Goal: Information Seeking & Learning: Learn about a topic

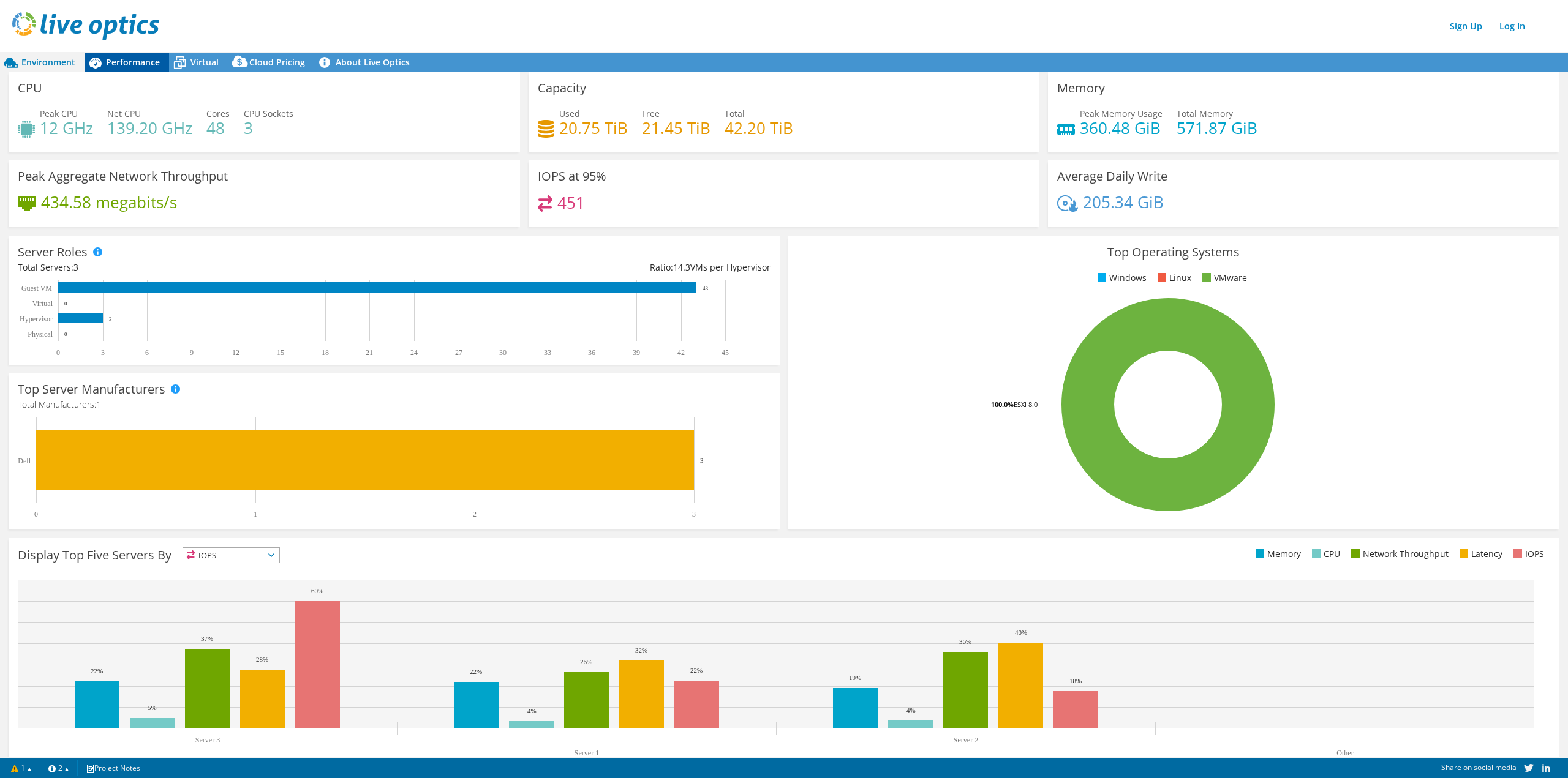
click at [128, 58] on span "Performance" at bounding box center [133, 62] width 54 height 12
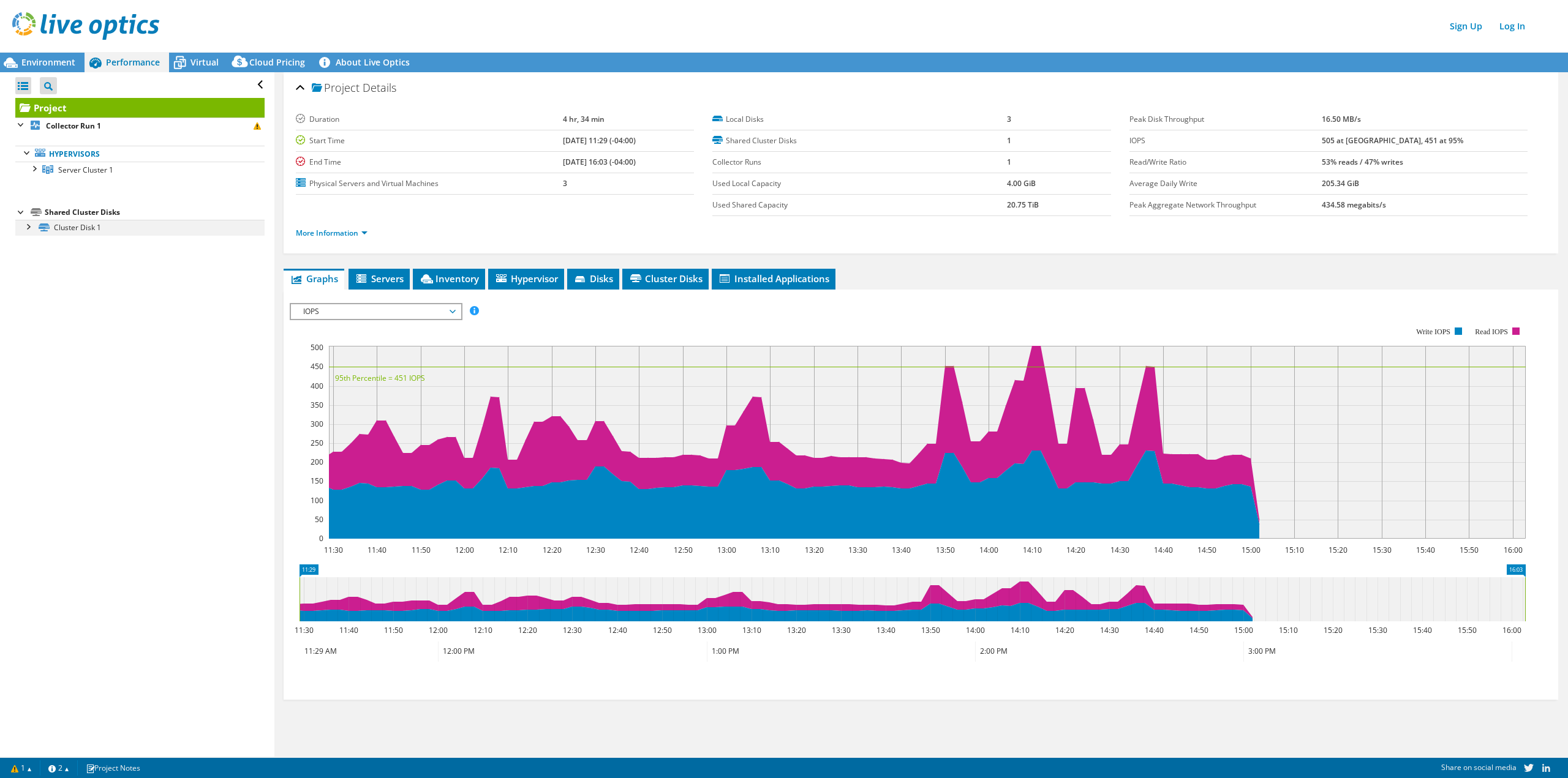
click at [26, 229] on div at bounding box center [27, 225] width 12 height 12
click at [545, 282] on span "Hypervisor" at bounding box center [526, 278] width 64 height 12
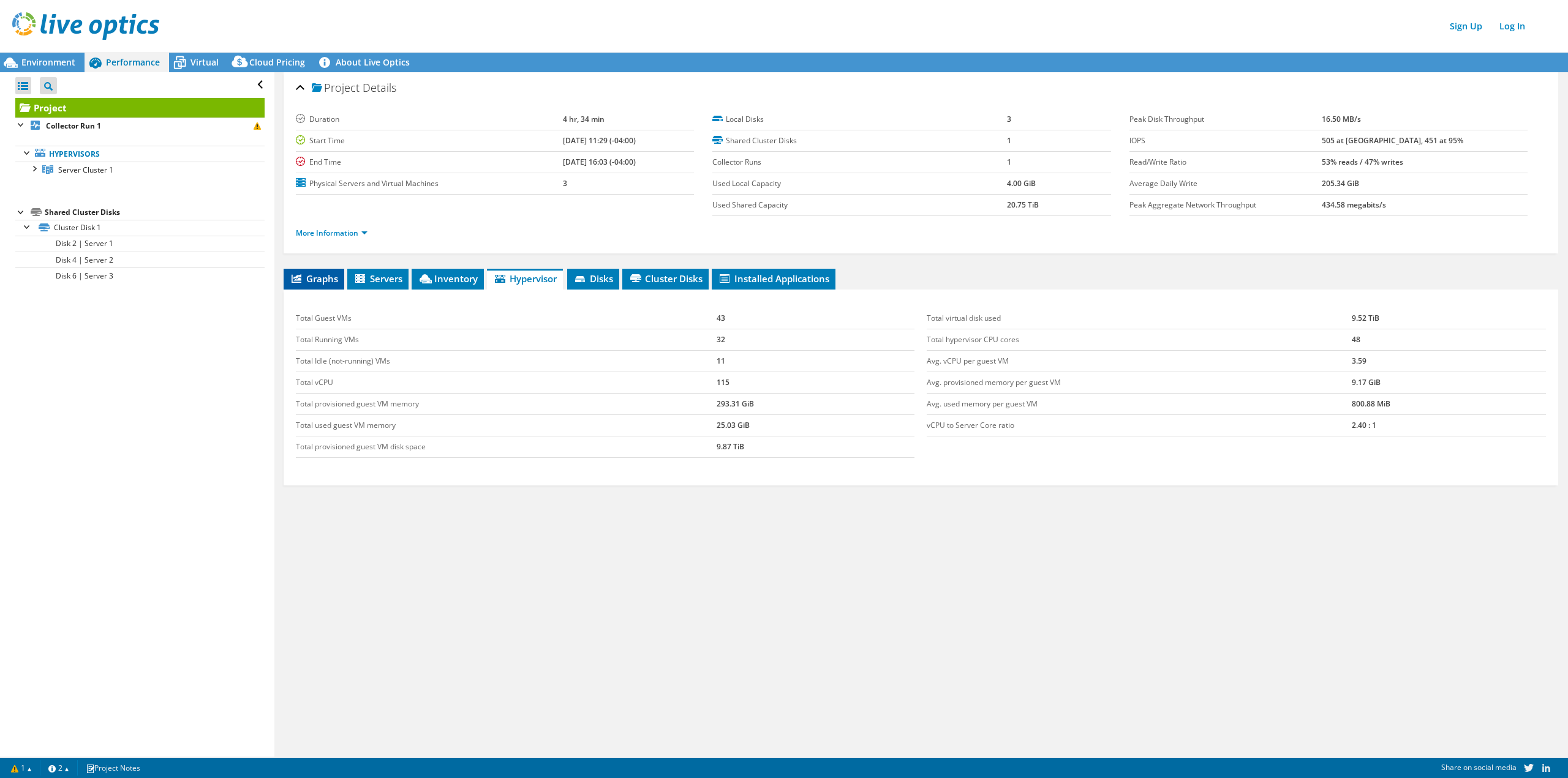
click at [313, 278] on span "Graphs" at bounding box center [313, 278] width 48 height 12
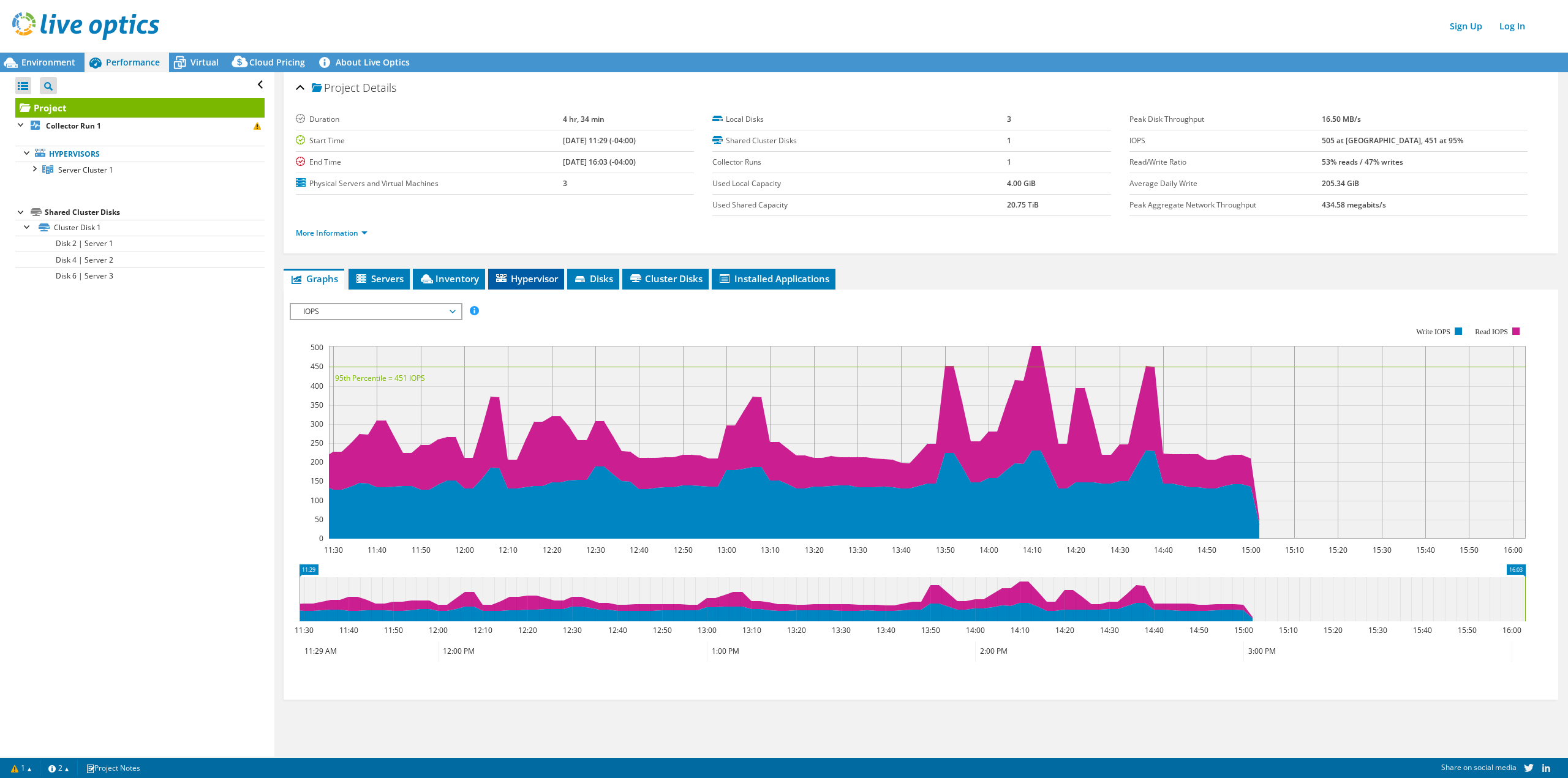
click at [521, 283] on span "Hypervisor" at bounding box center [526, 278] width 64 height 12
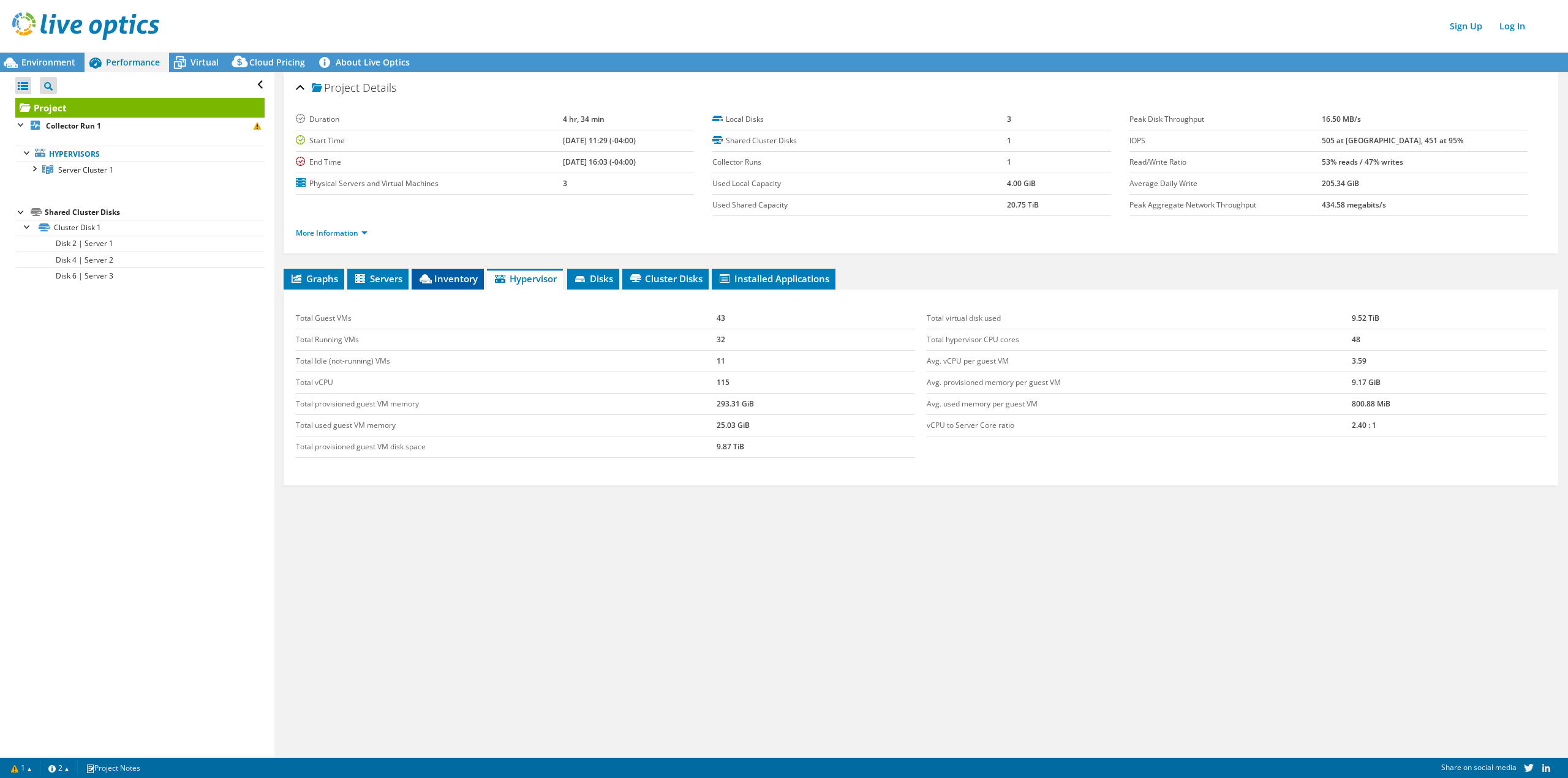
click at [423, 282] on icon at bounding box center [425, 279] width 12 height 9
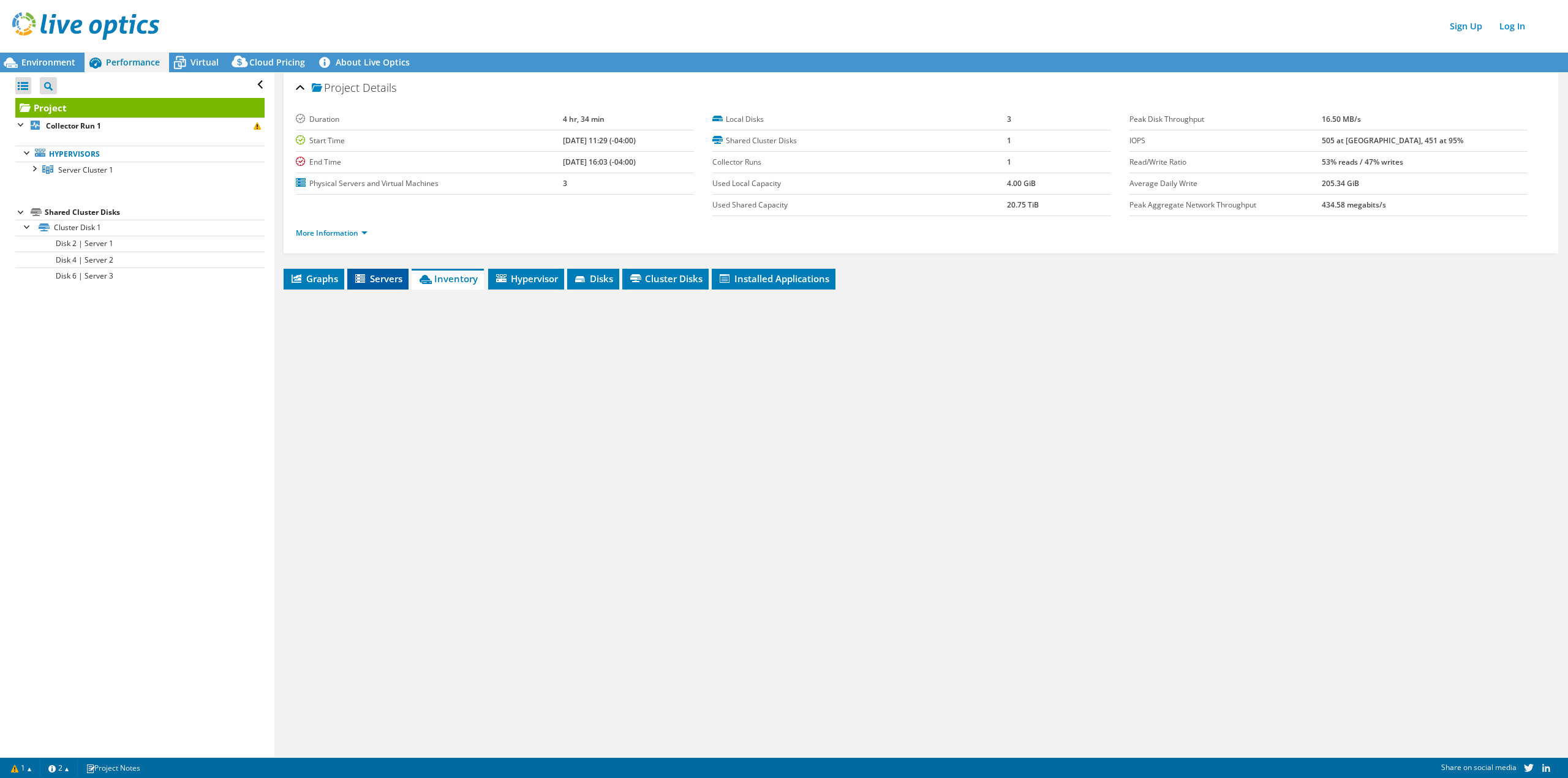
click at [355, 283] on icon at bounding box center [361, 279] width 12 height 10
click at [304, 282] on span "Graphs" at bounding box center [313, 278] width 48 height 12
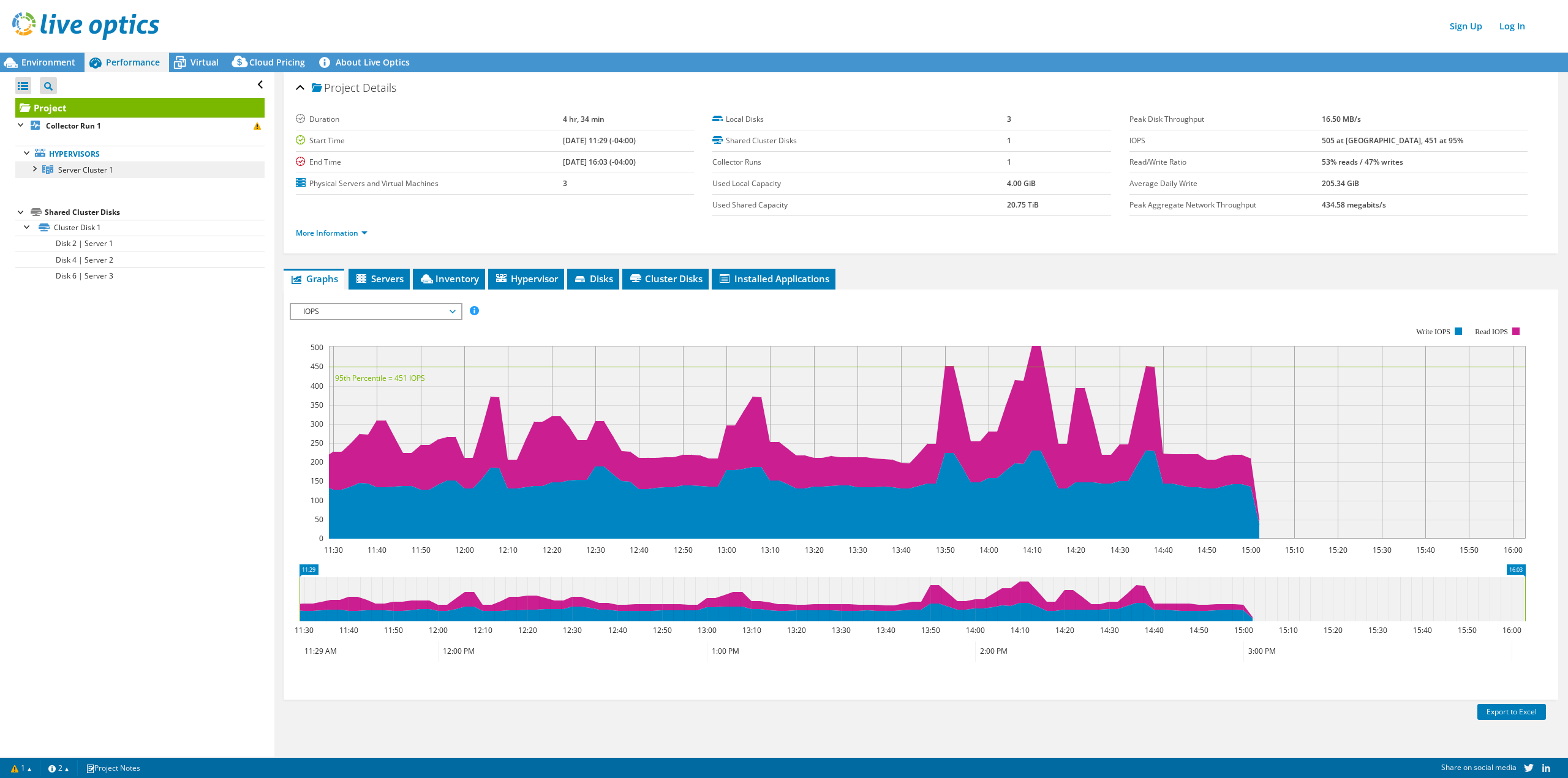
drag, startPoint x: 123, startPoint y: 156, endPoint x: 78, endPoint y: 175, distance: 48.8
click at [123, 156] on link "Hypervisors" at bounding box center [141, 153] width 250 height 16
click at [78, 174] on span "Server Cluster 1" at bounding box center [86, 169] width 55 height 10
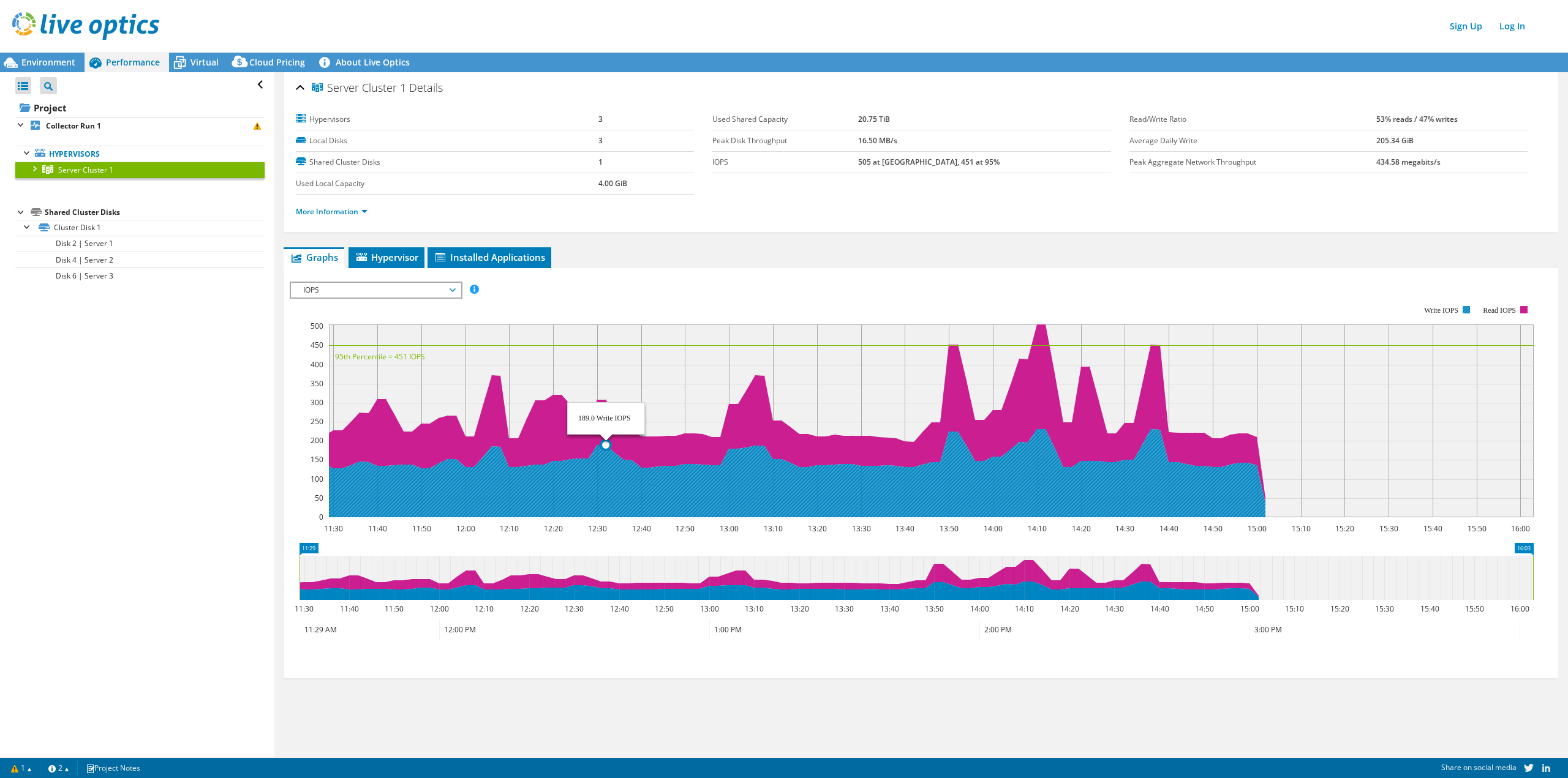
click at [545, 392] on rect at bounding box center [931, 420] width 1205 height 193
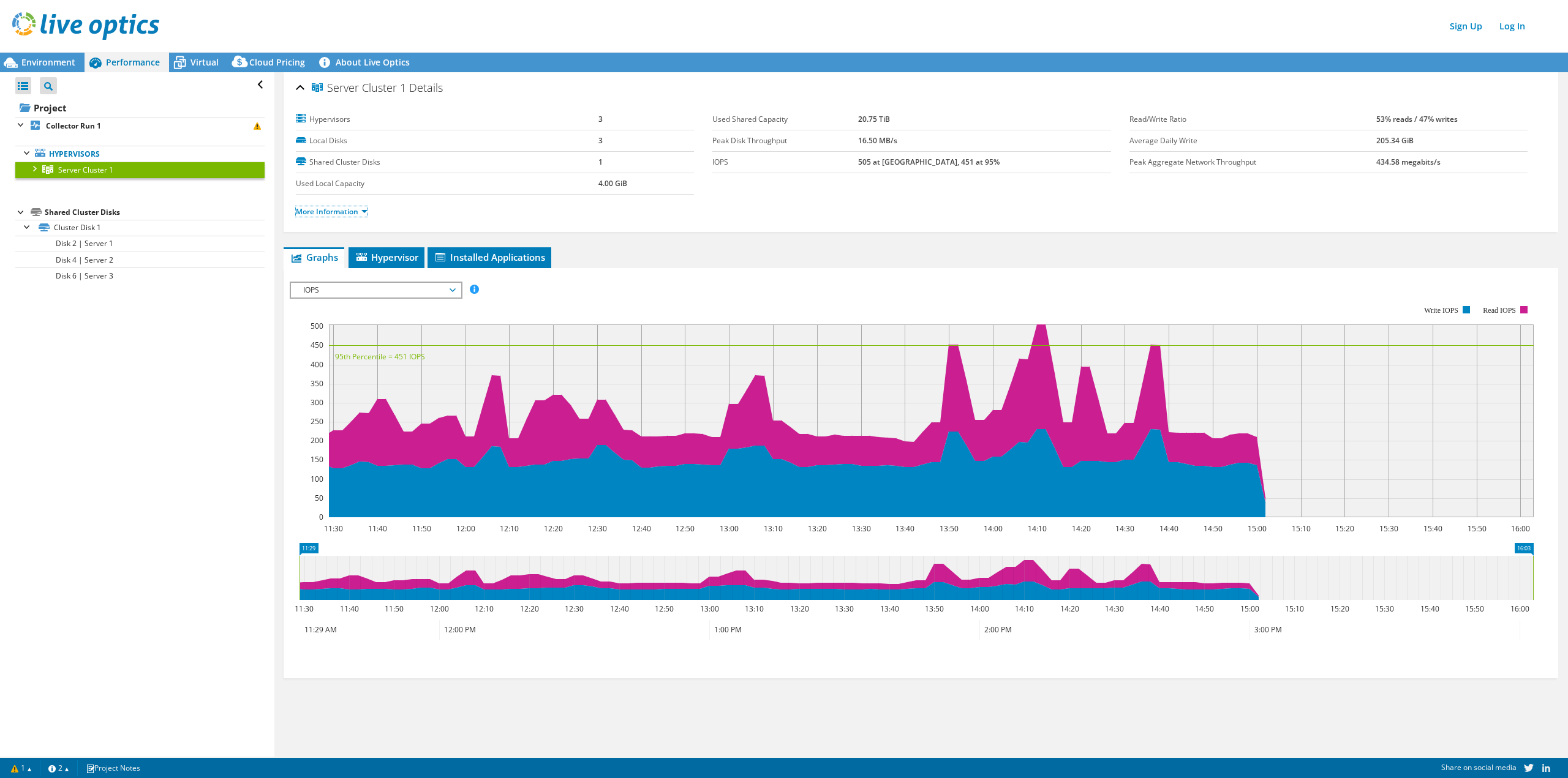
click at [361, 210] on link "More Information" at bounding box center [332, 211] width 72 height 10
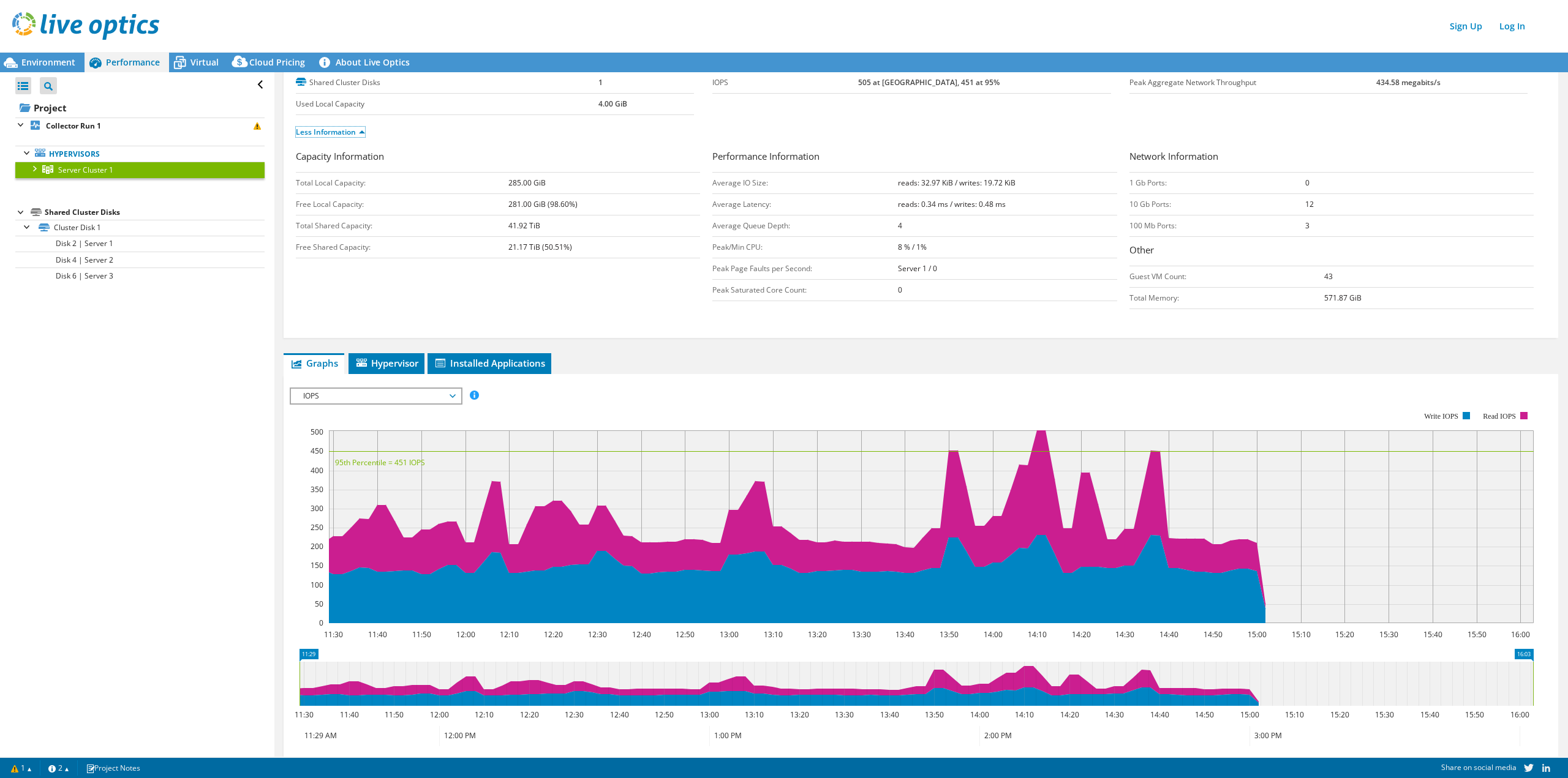
scroll to position [128, 0]
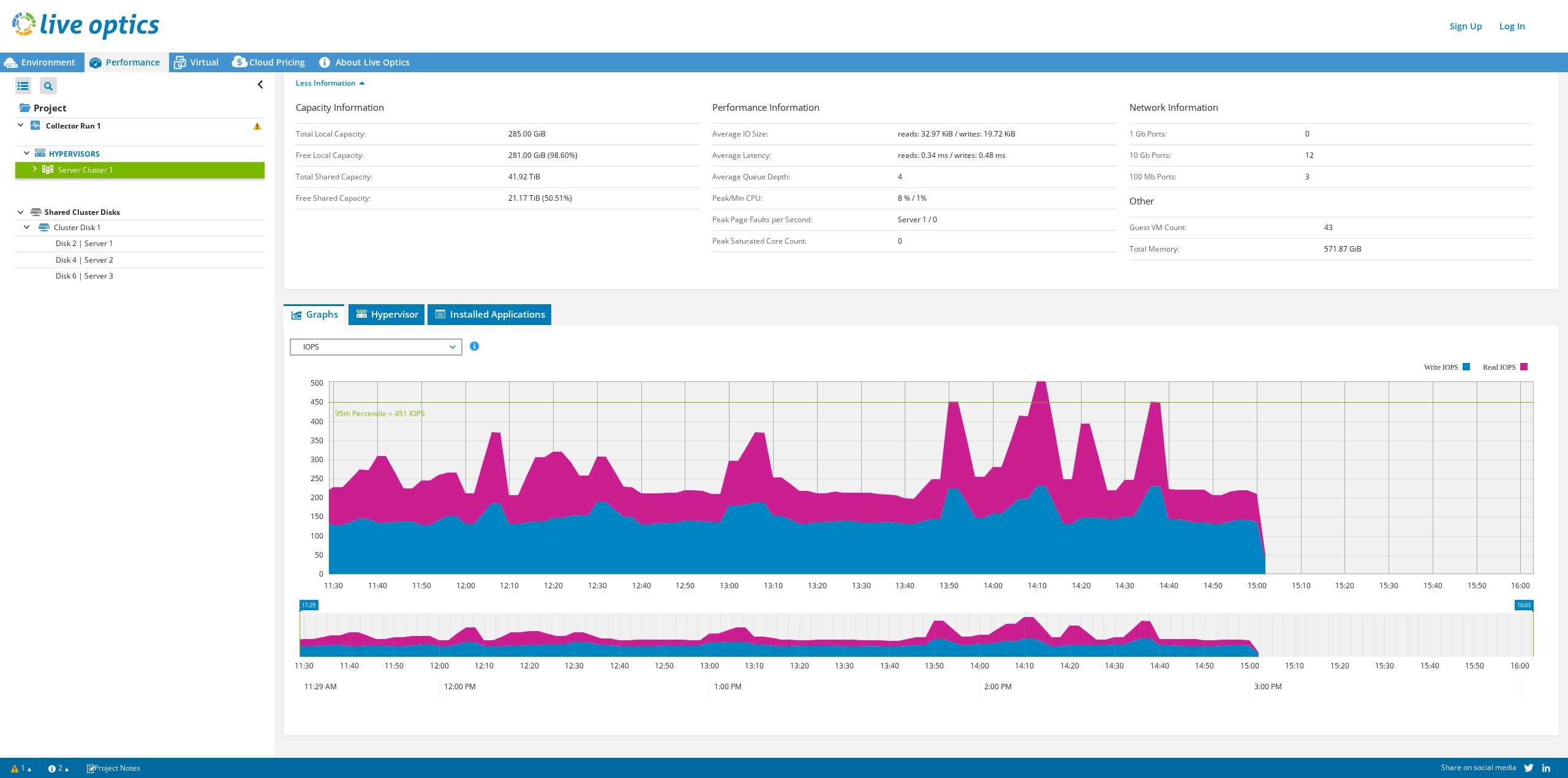
click at [398, 355] on div "IOPS IOPS Disk Throughput IO Size Latency Queue Depth CPU Percentage Memory Pag…" at bounding box center [375, 346] width 173 height 18
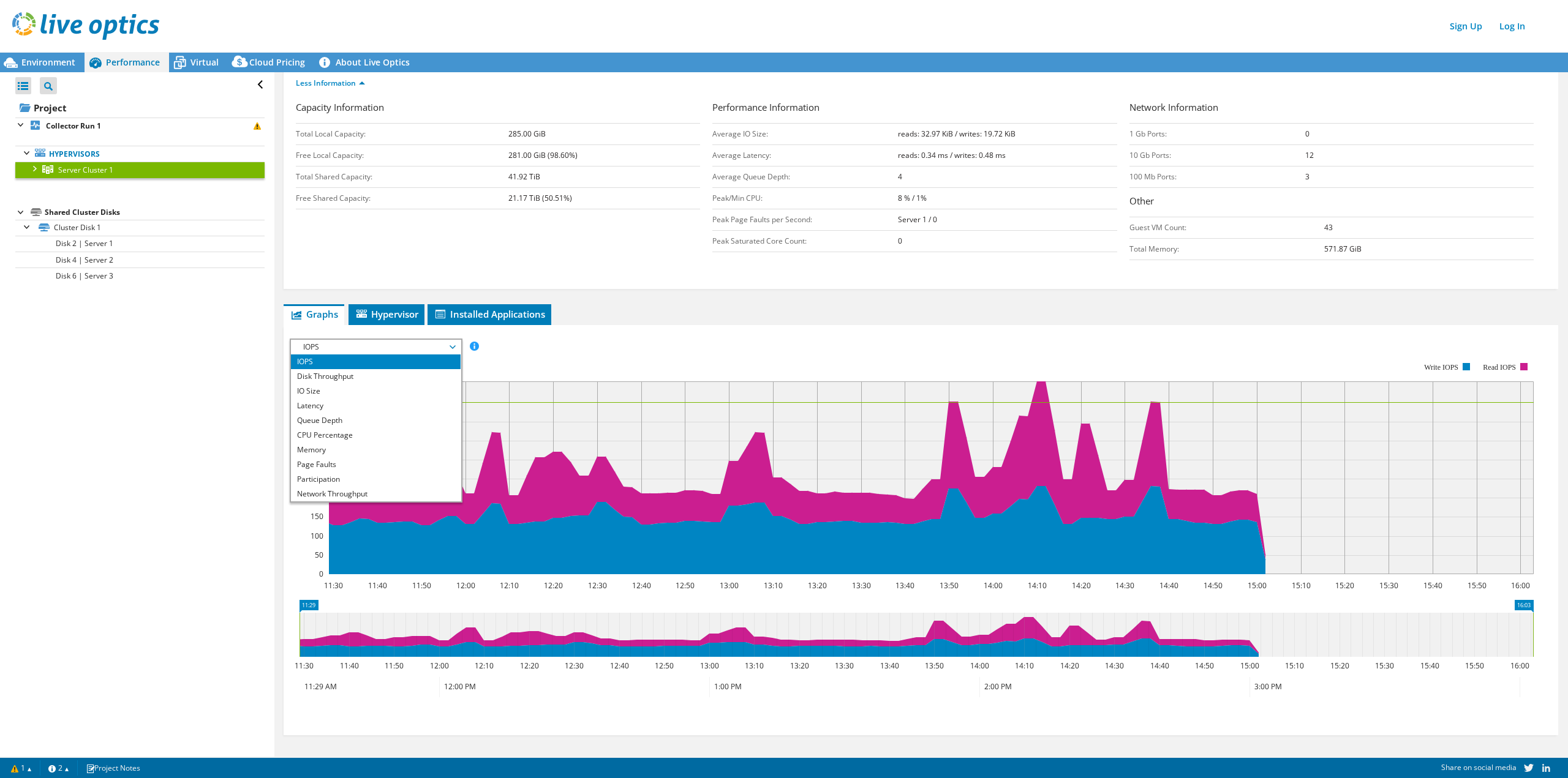
click at [398, 353] on span "IOPS" at bounding box center [375, 347] width 157 height 15
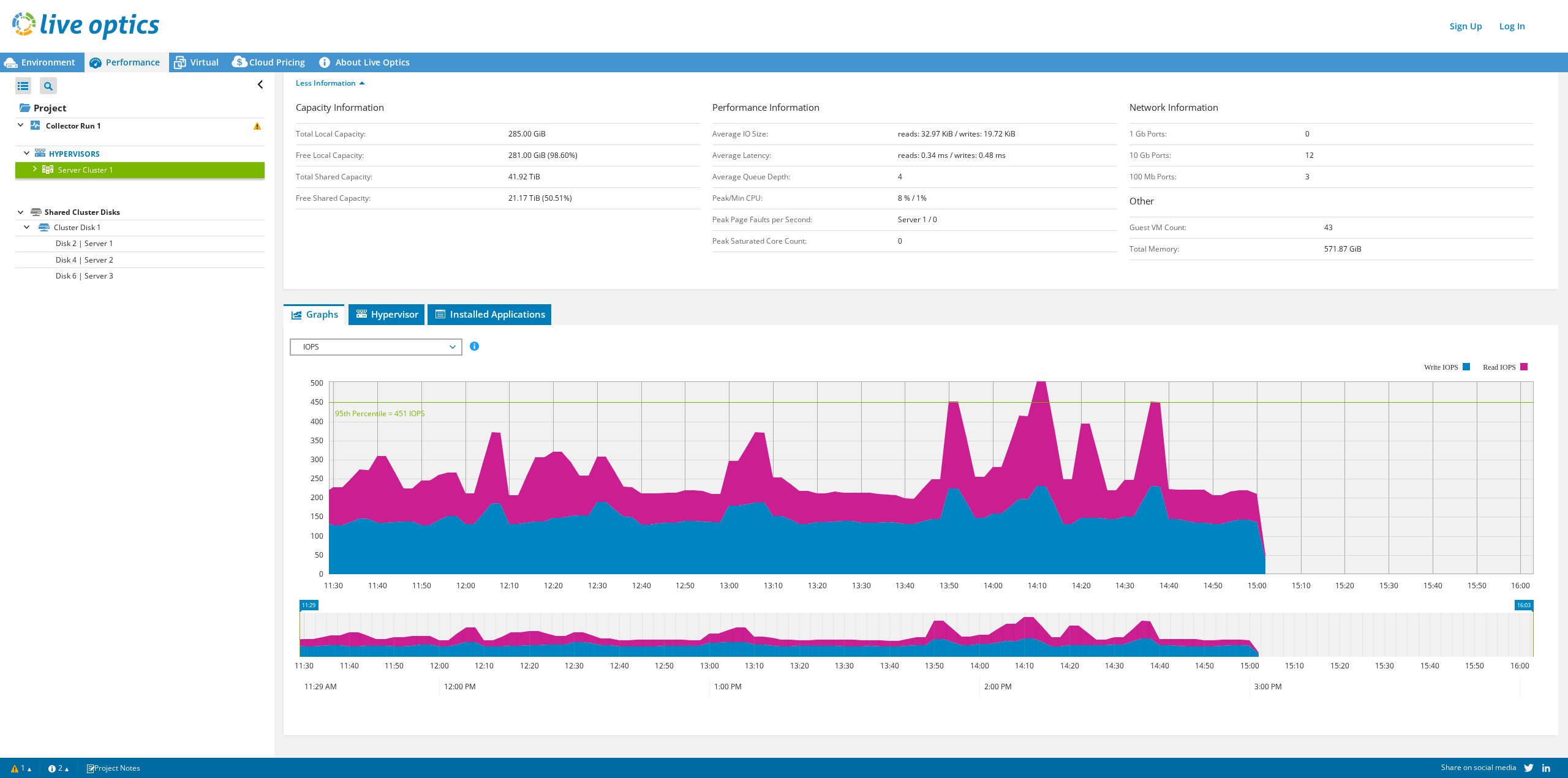
click at [397, 353] on span "IOPS" at bounding box center [375, 347] width 157 height 15
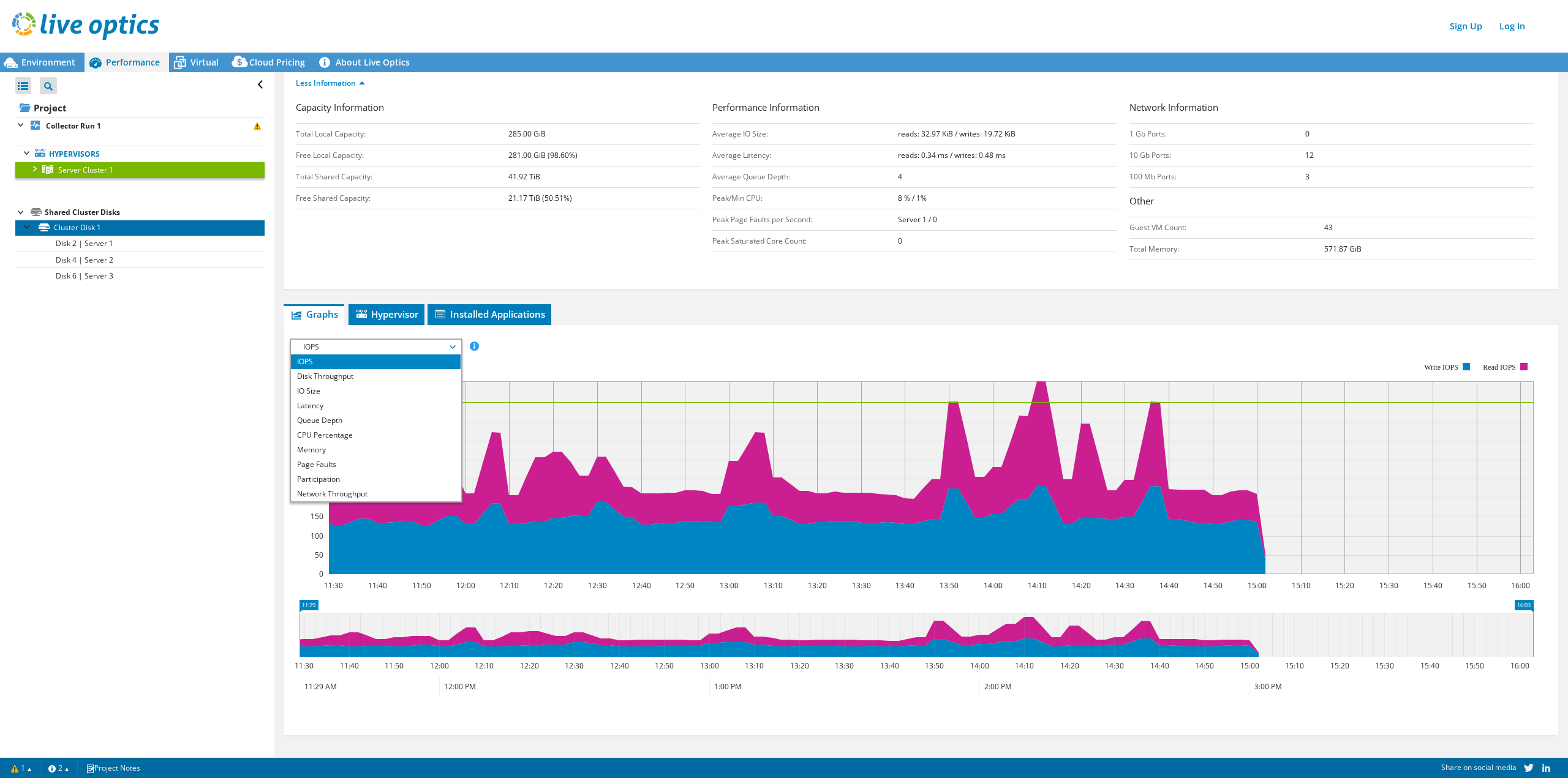
click at [125, 224] on link "Cluster Disk 1" at bounding box center [141, 227] width 250 height 16
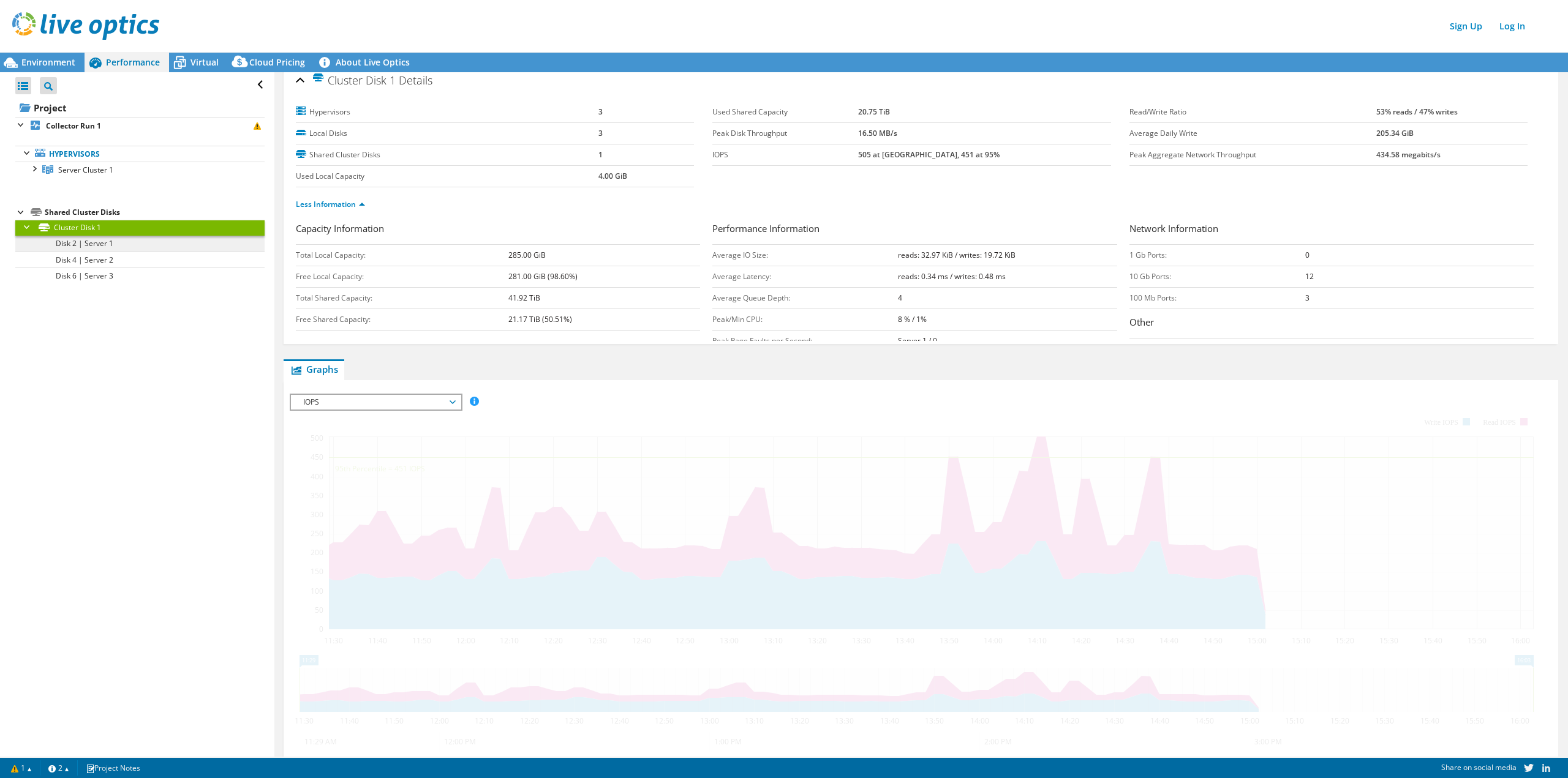
scroll to position [0, 0]
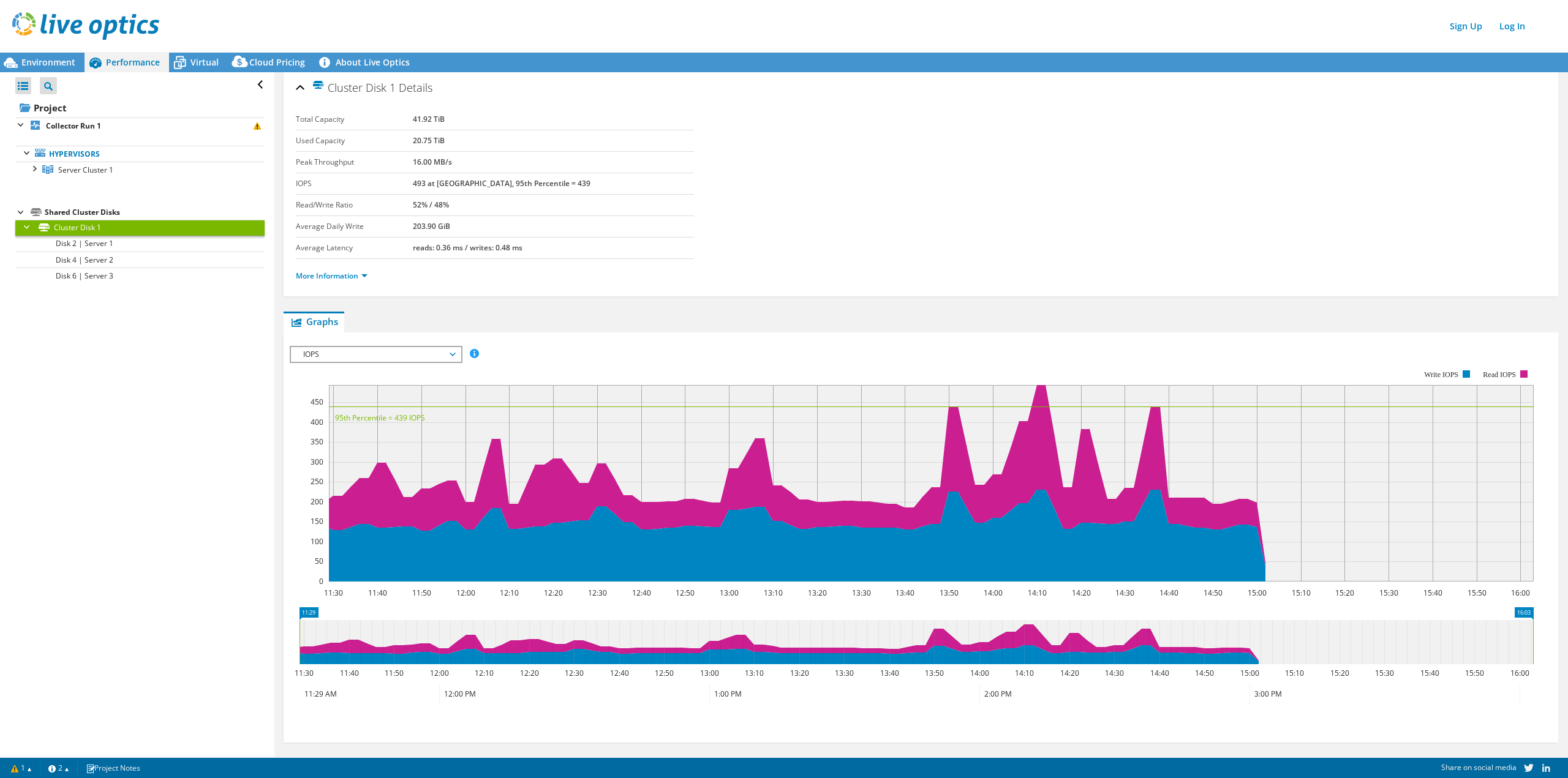
click at [357, 267] on ul "More Information" at bounding box center [921, 274] width 1250 height 17
click at [356, 275] on link "More Information" at bounding box center [332, 275] width 72 height 10
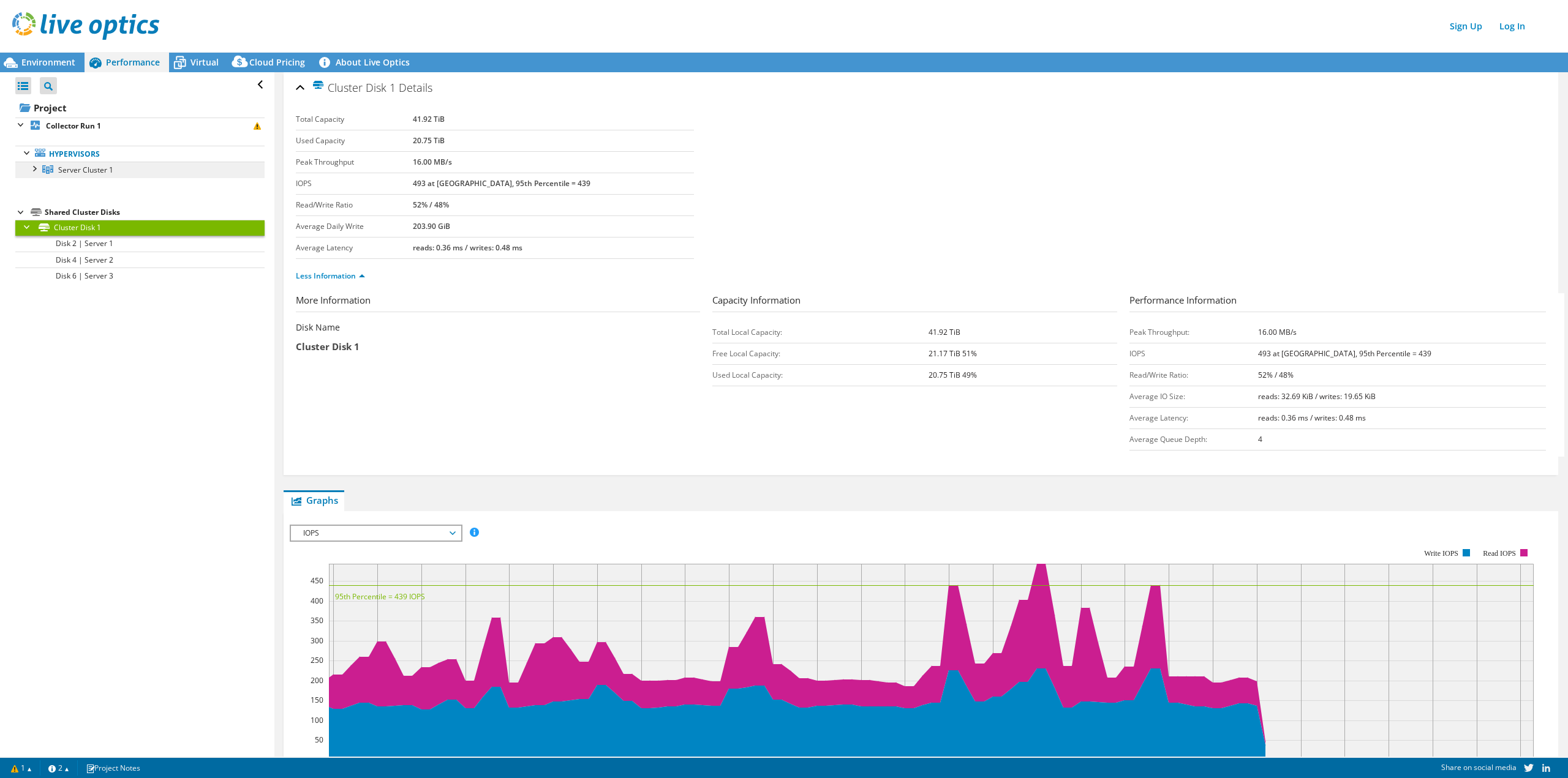
click at [141, 172] on link "Server Cluster 1" at bounding box center [141, 169] width 250 height 16
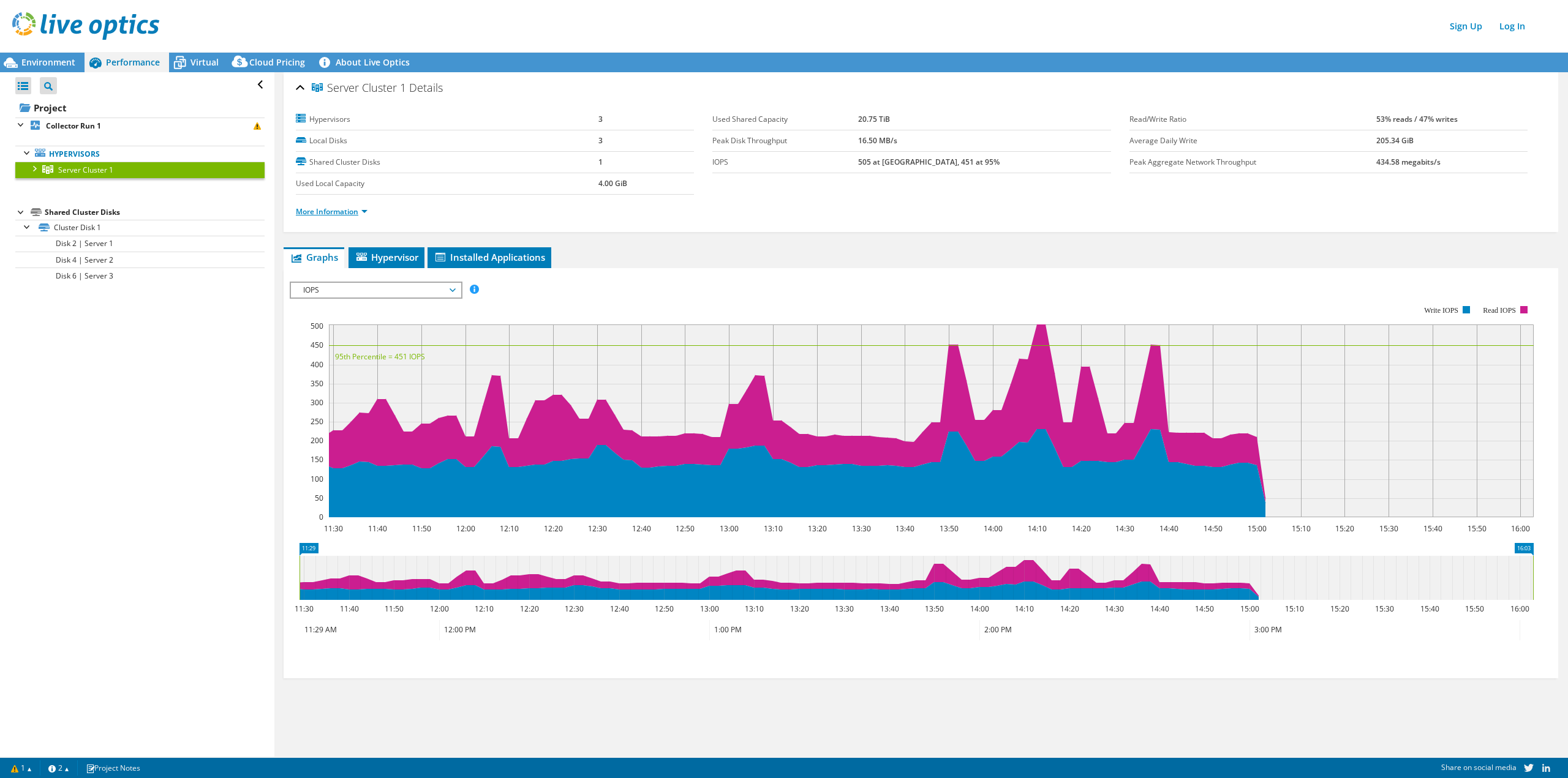
click at [349, 211] on link "More Information" at bounding box center [332, 211] width 72 height 10
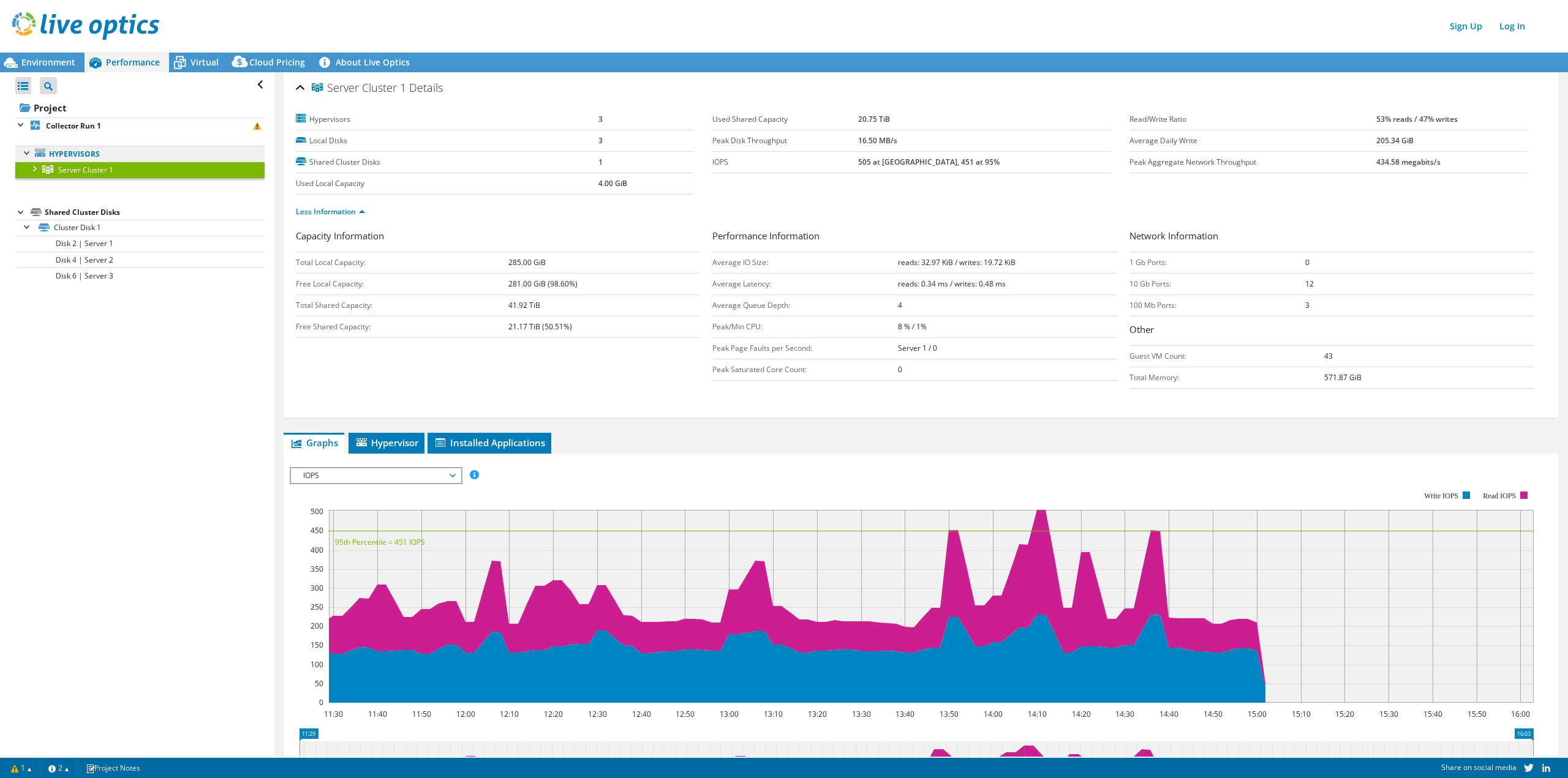
click at [81, 152] on link "Hypervisors" at bounding box center [141, 153] width 250 height 16
click at [65, 154] on link "Hypervisors" at bounding box center [141, 153] width 250 height 16
click at [393, 438] on span "Hypervisor" at bounding box center [386, 442] width 64 height 12
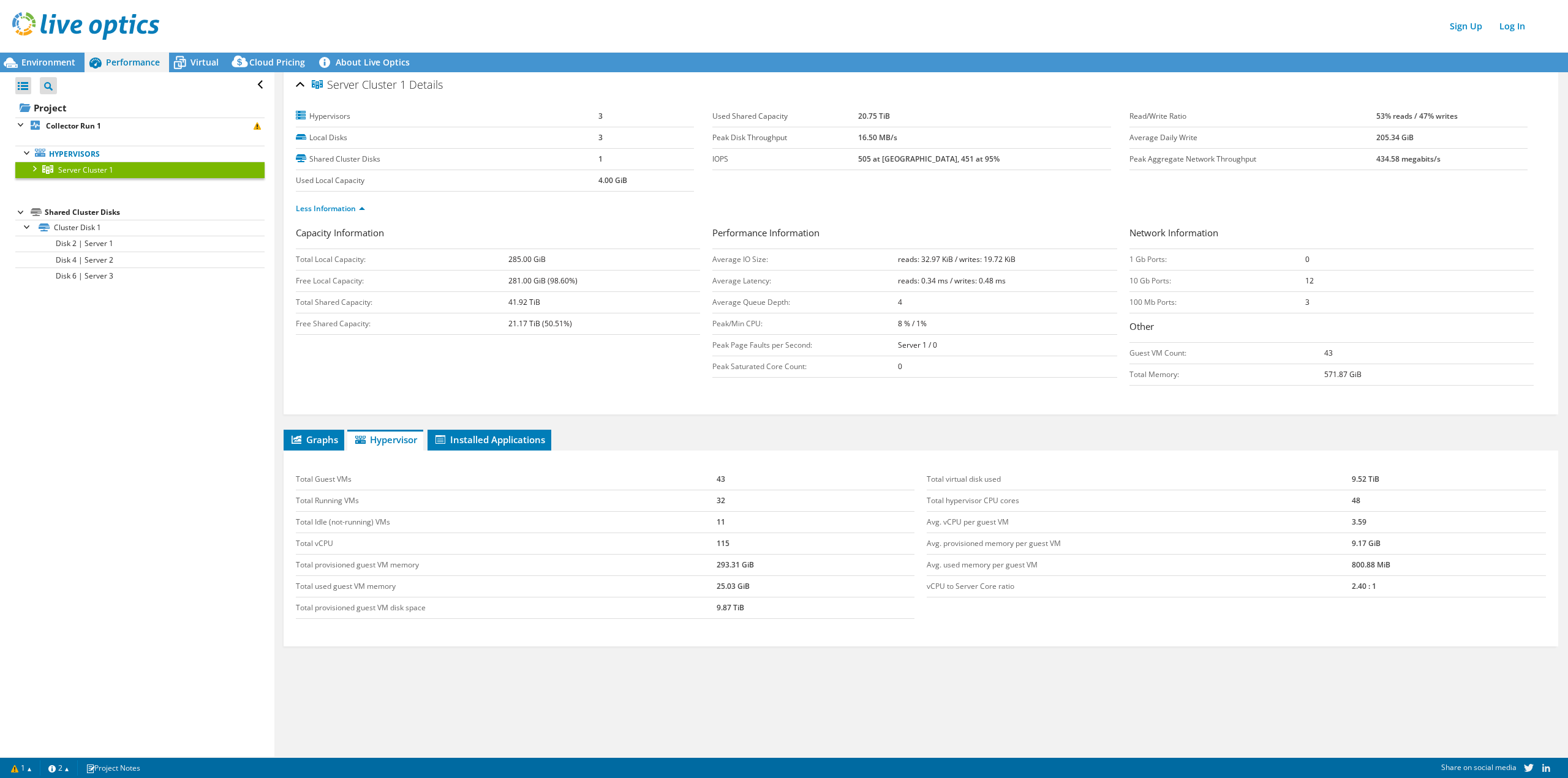
scroll to position [4, 0]
drag, startPoint x: 498, startPoint y: 356, endPoint x: 405, endPoint y: 322, distance: 99.0
click at [404, 314] on div "Capacity Information Total Local Capacity: 285.00 GiB Free Local Capacity: 281.…" at bounding box center [921, 309] width 1250 height 166
click at [547, 403] on div "Capacity Information Total Local Capacity: 285.00 GiB Free Local Capacity: 281.…" at bounding box center [921, 318] width 1250 height 186
click at [336, 444] on span "Graphs" at bounding box center [313, 438] width 48 height 12
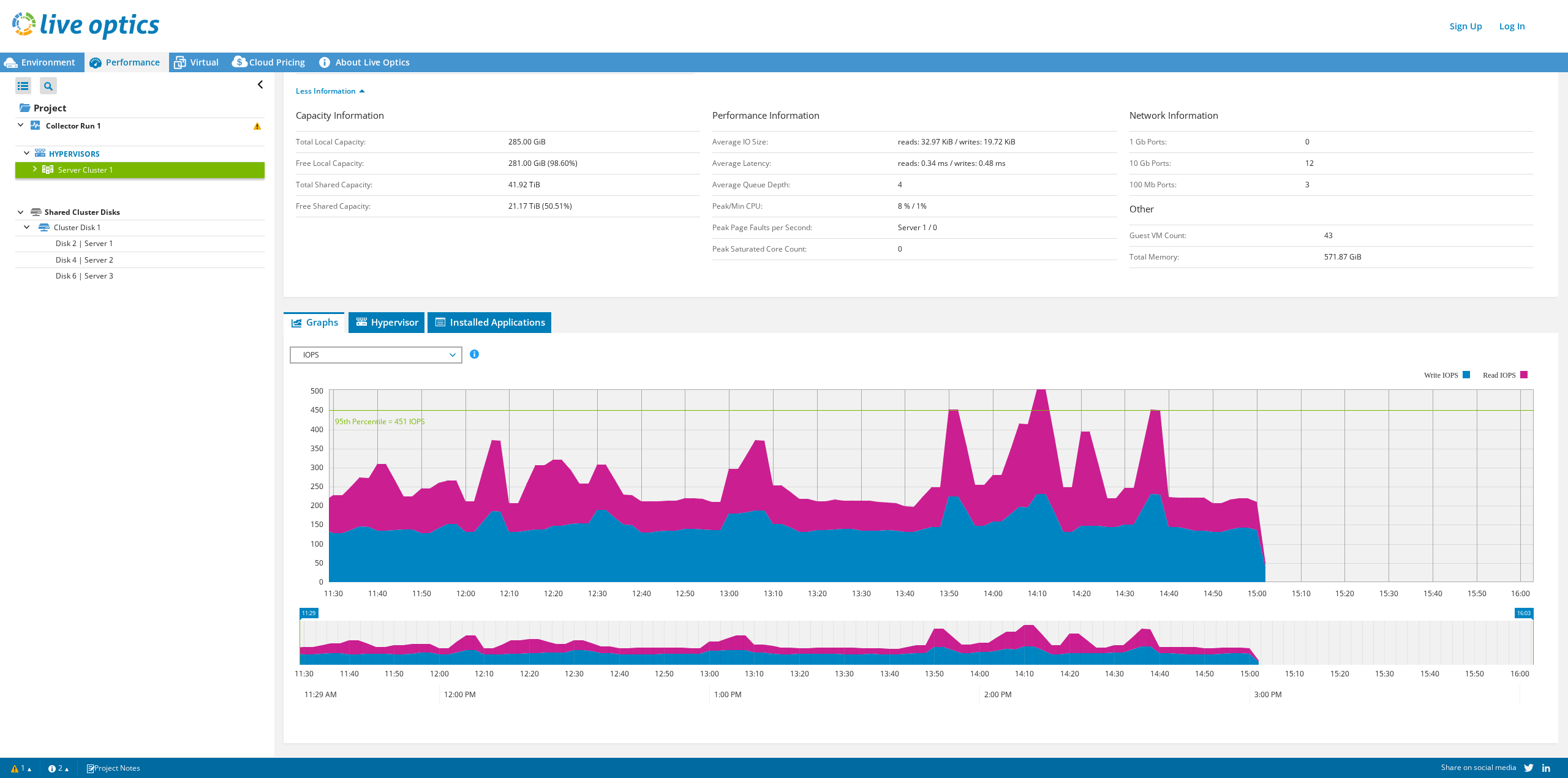
scroll to position [128, 0]
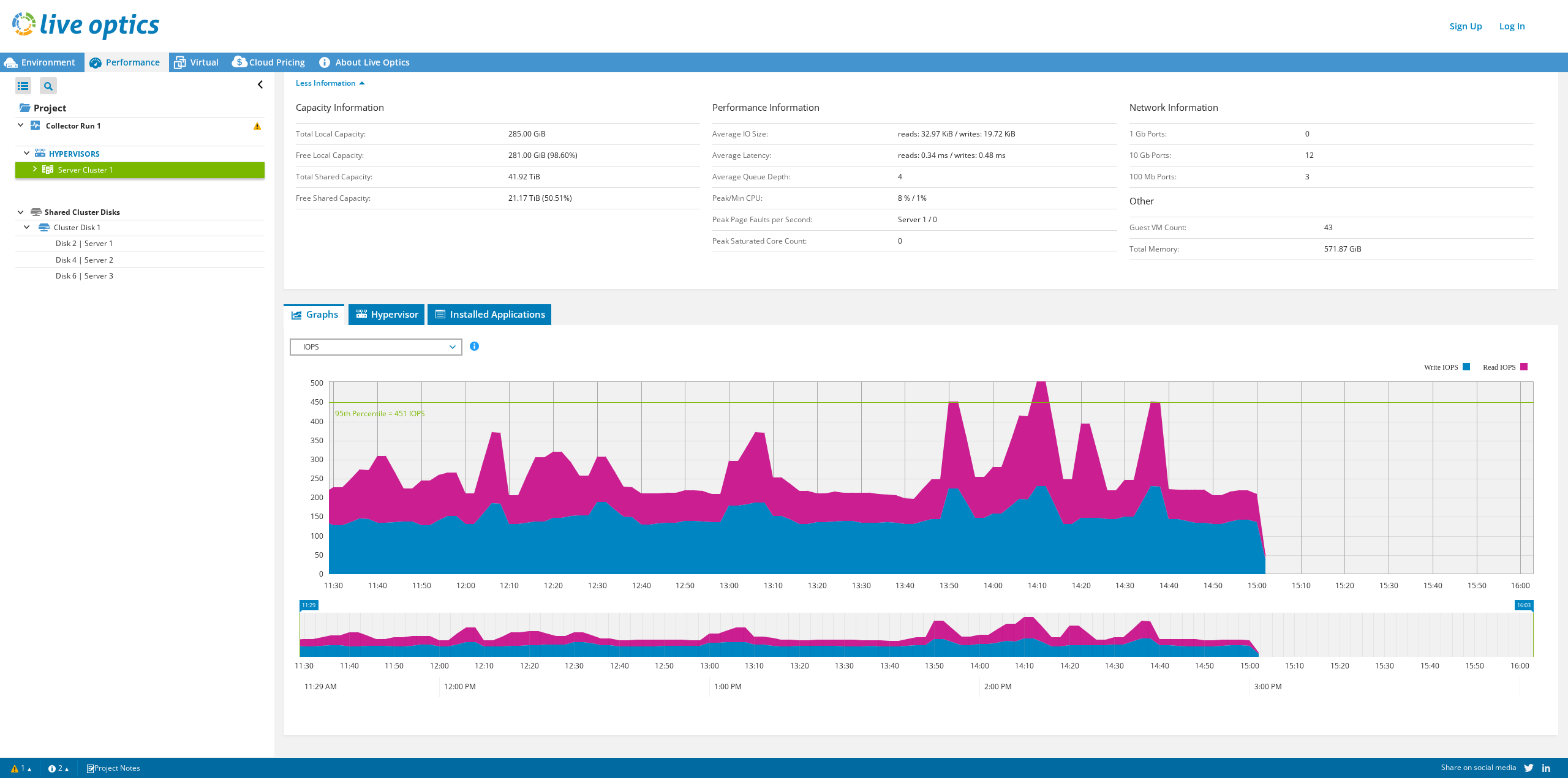
click at [397, 346] on span "IOPS" at bounding box center [375, 347] width 157 height 15
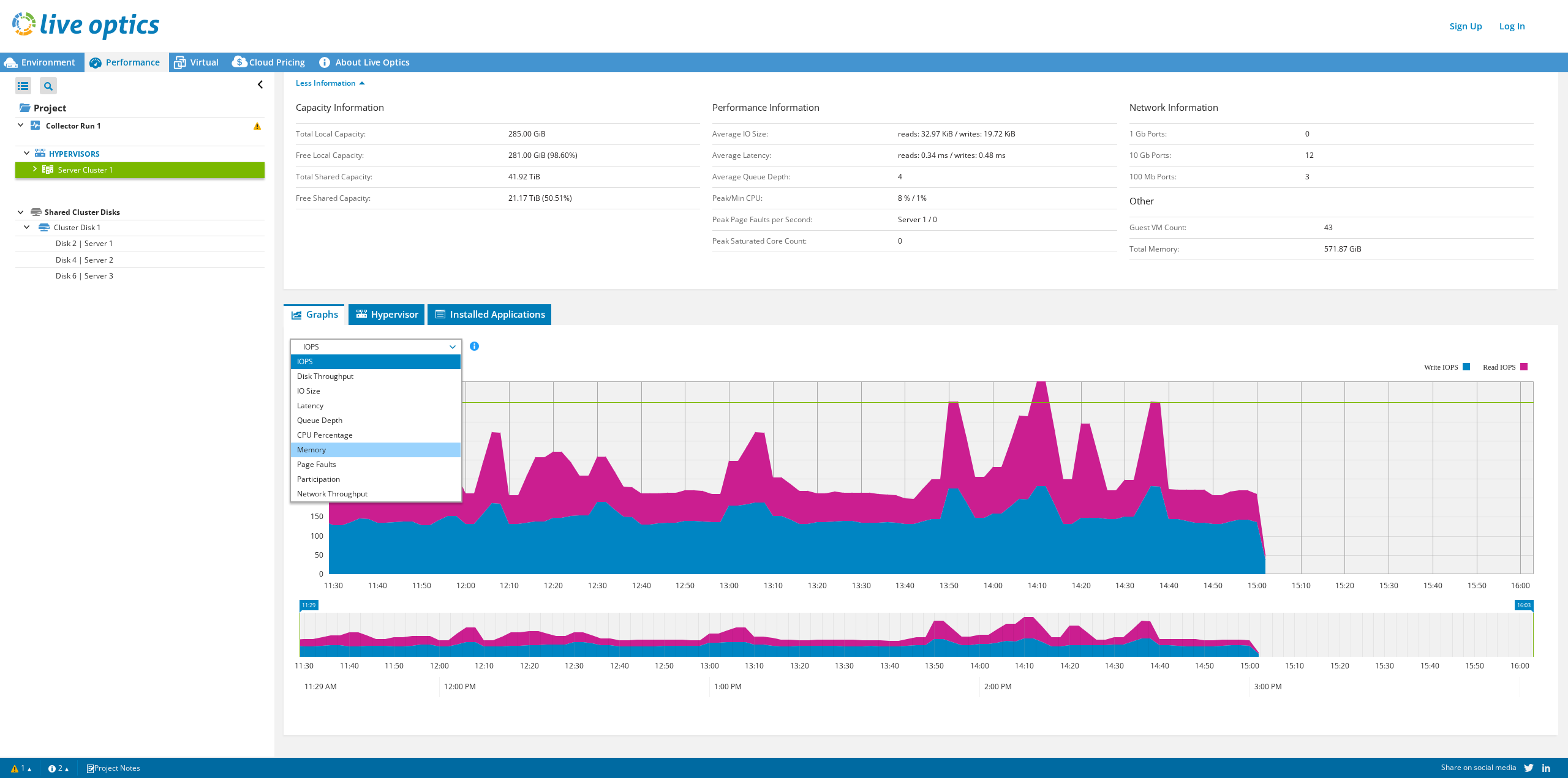
click at [385, 455] on li "Memory" at bounding box center [375, 450] width 169 height 15
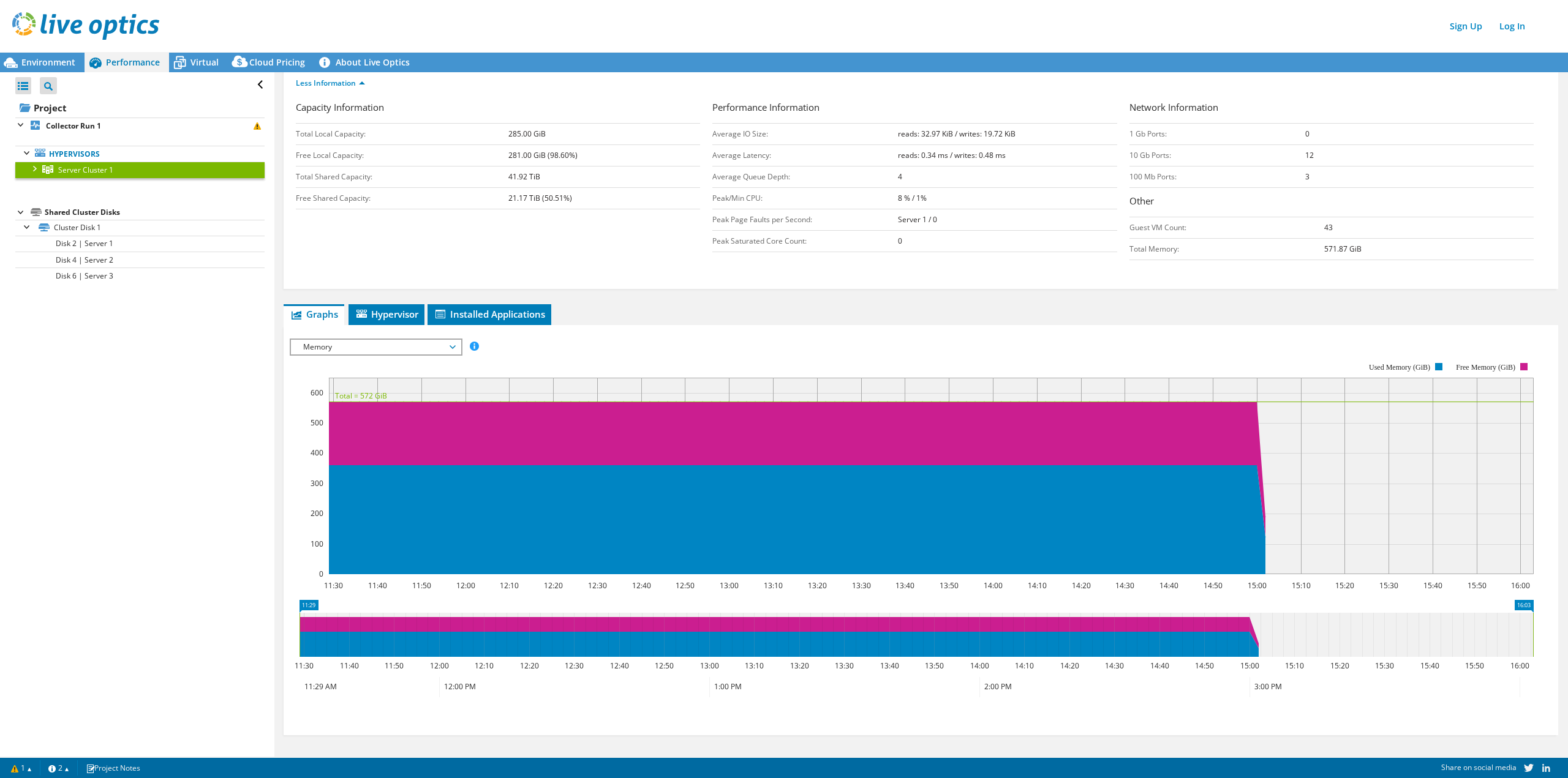
click at [412, 346] on span "Memory" at bounding box center [375, 347] width 157 height 15
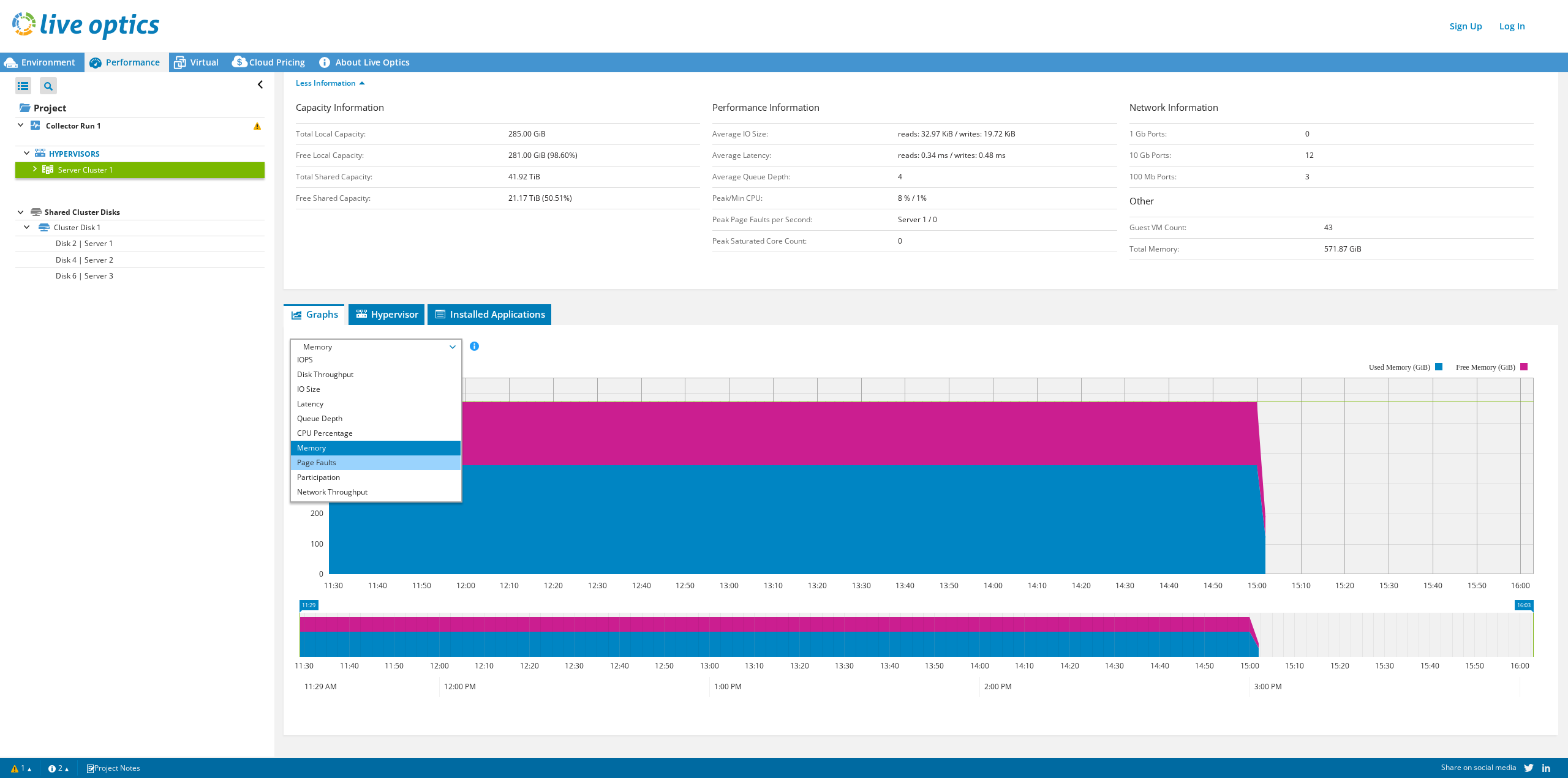
scroll to position [0, 0]
click at [692, 363] on rect at bounding box center [911, 468] width 1243 height 245
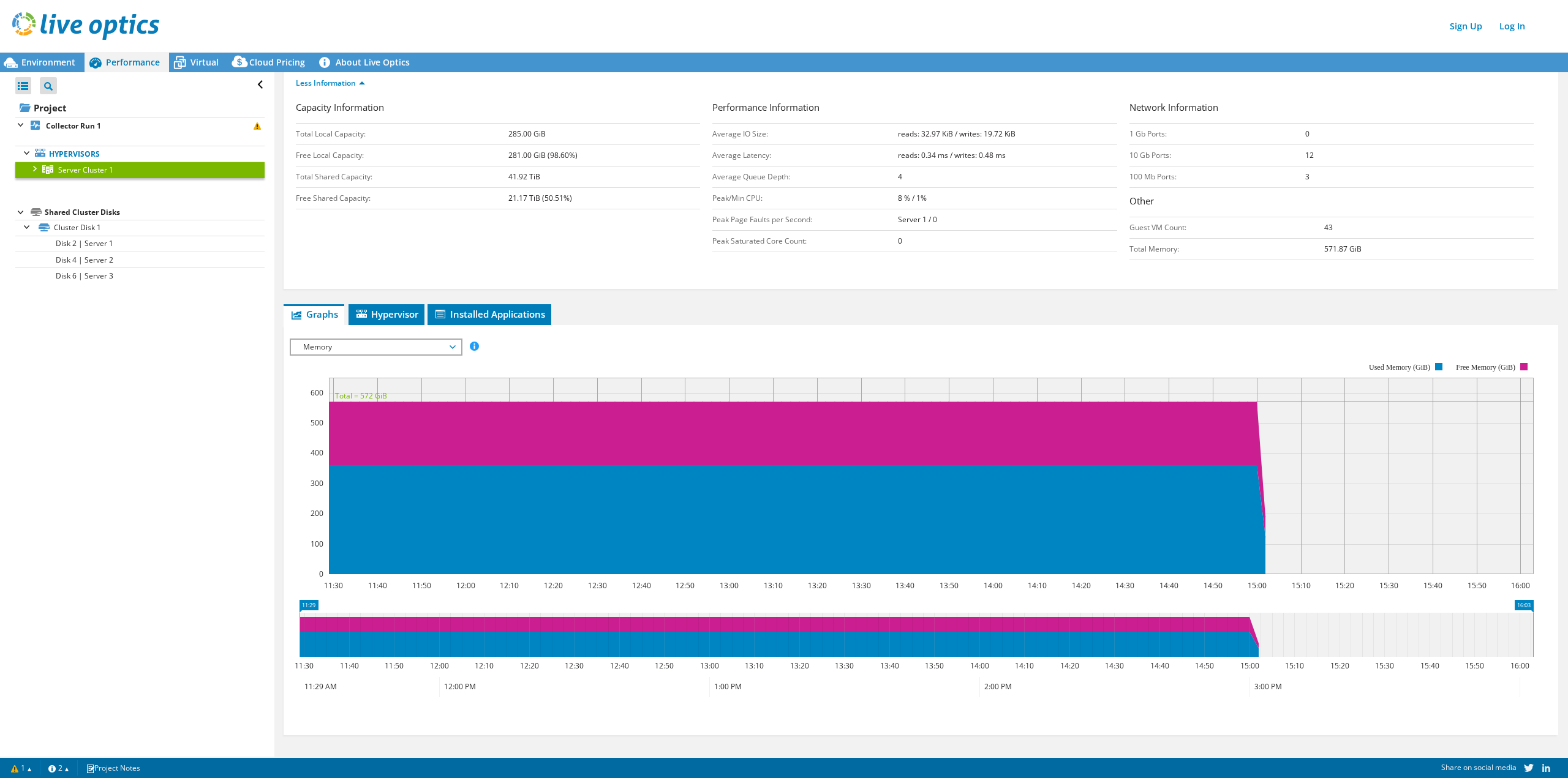
scroll to position [67, 0]
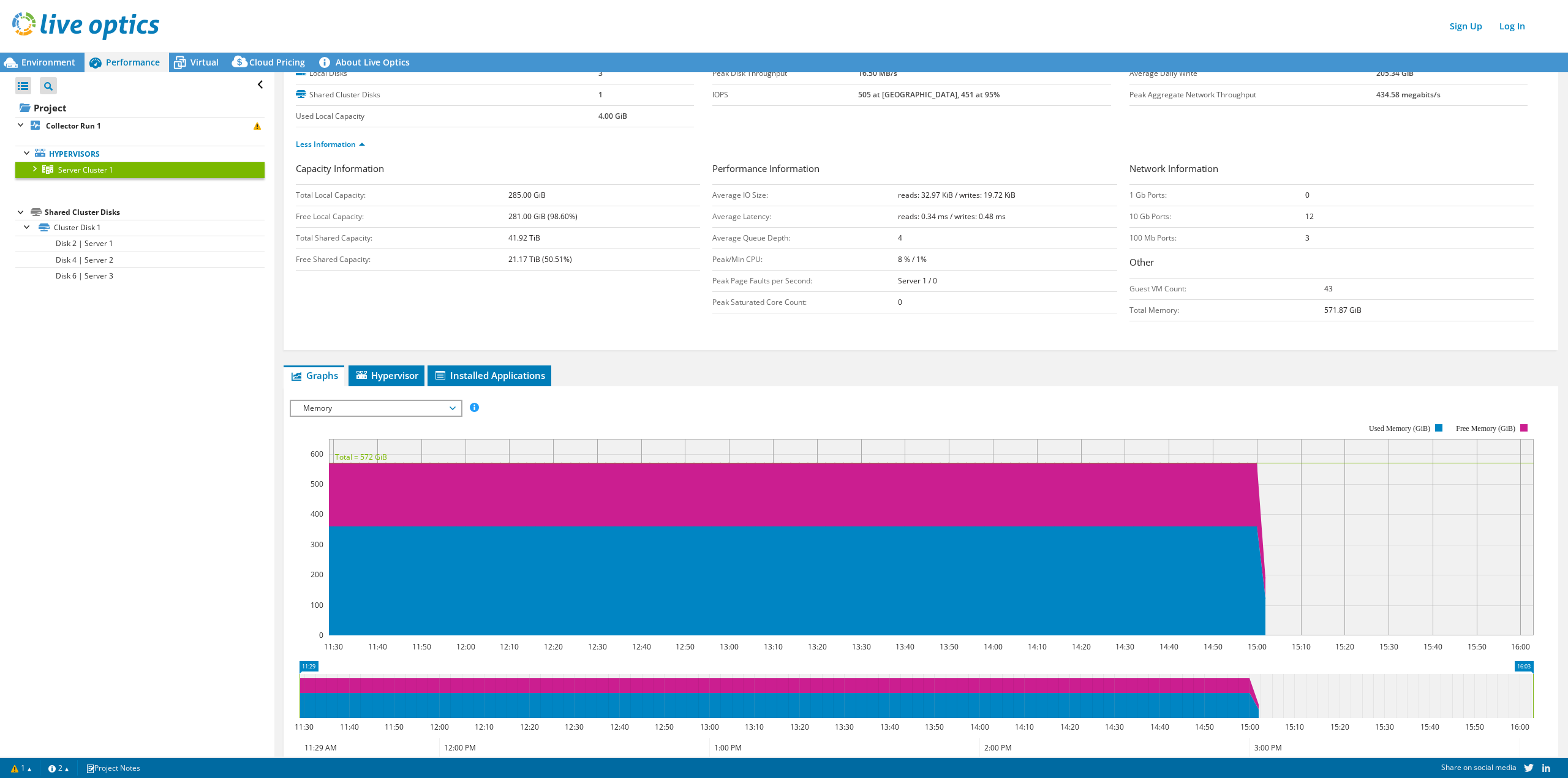
click at [386, 415] on span "Memory" at bounding box center [375, 408] width 157 height 15
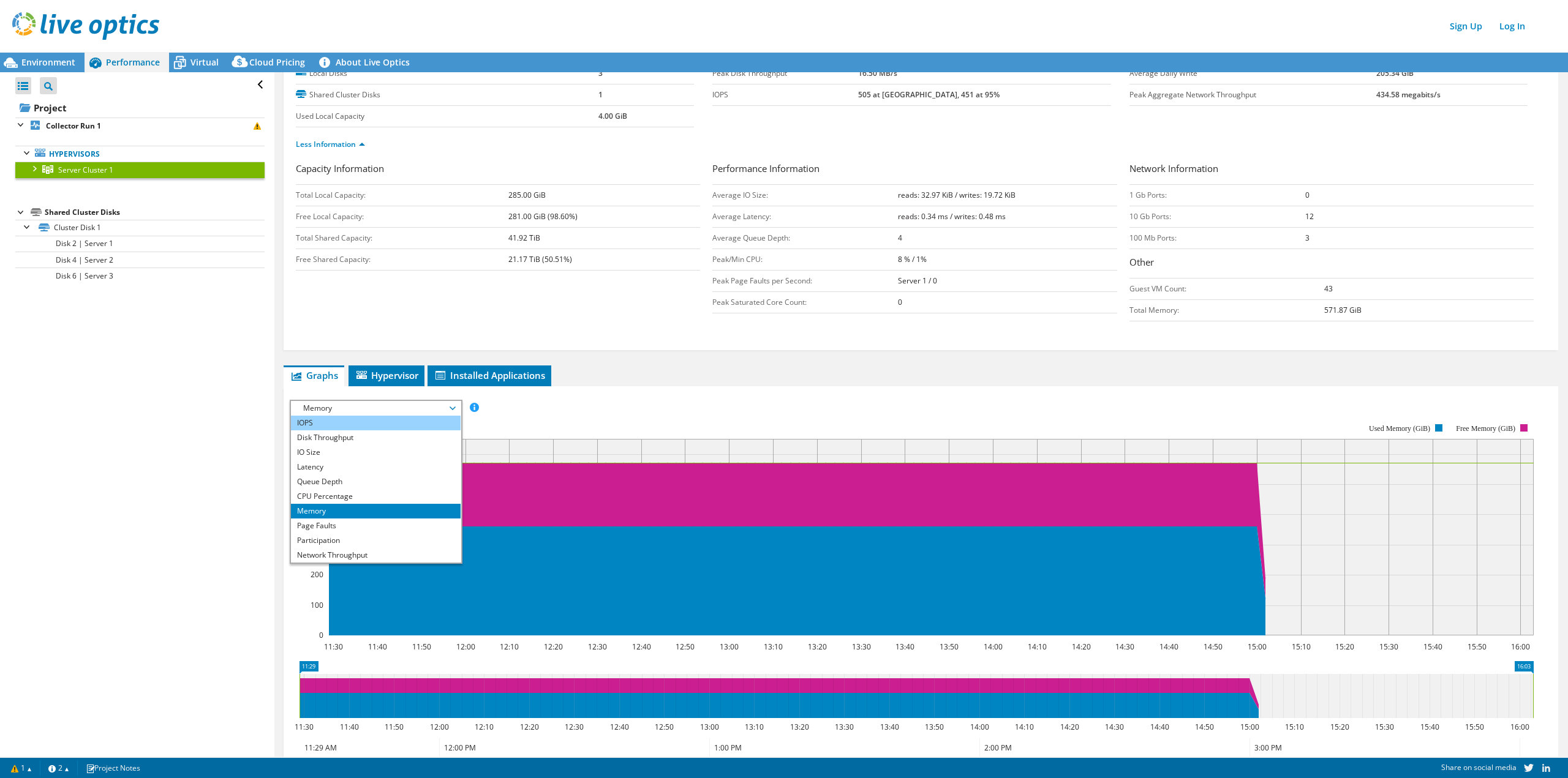
click at [349, 419] on li "IOPS" at bounding box center [375, 423] width 169 height 15
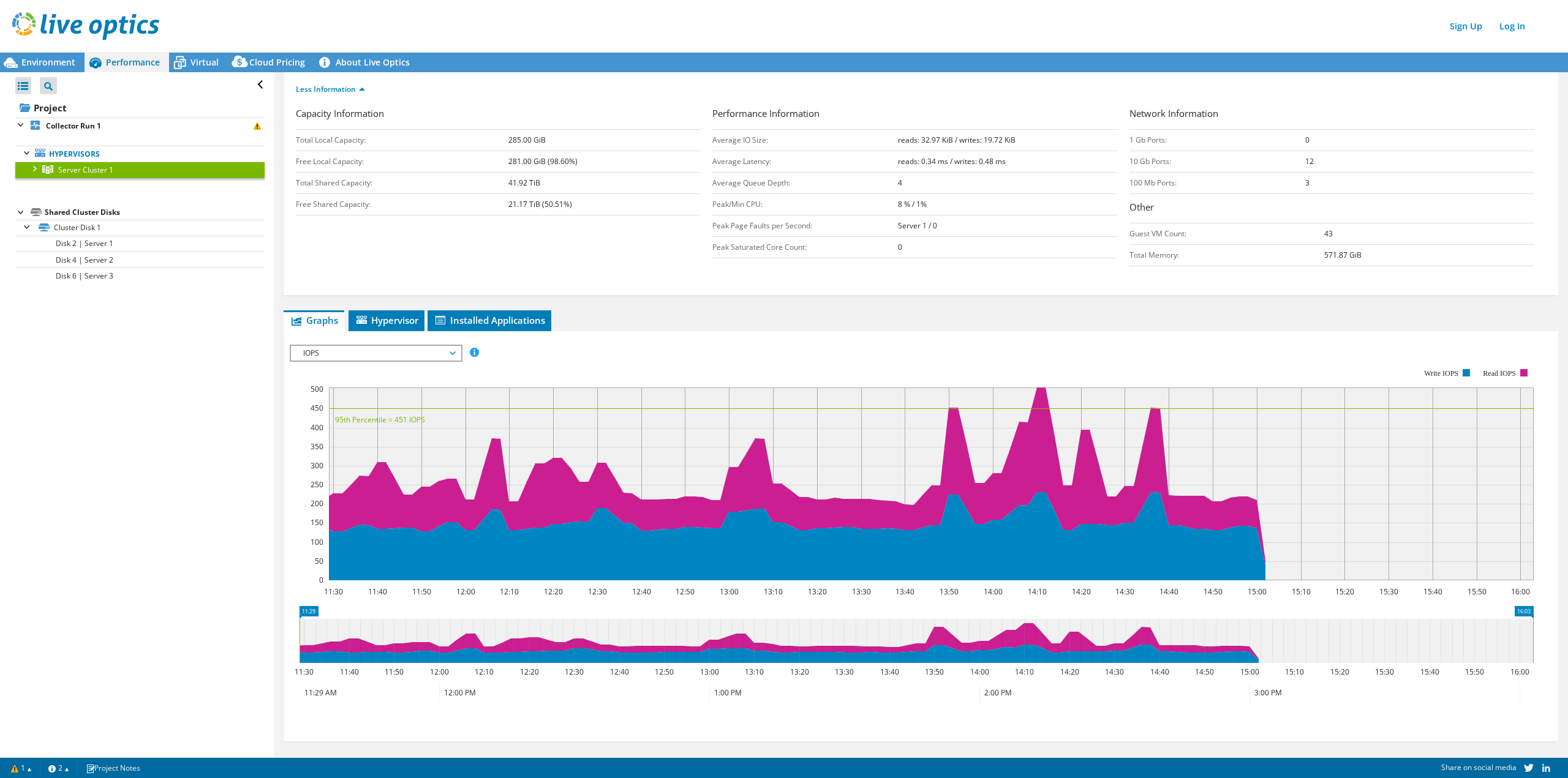
scroll to position [0, 0]
